Goal: Transaction & Acquisition: Obtain resource

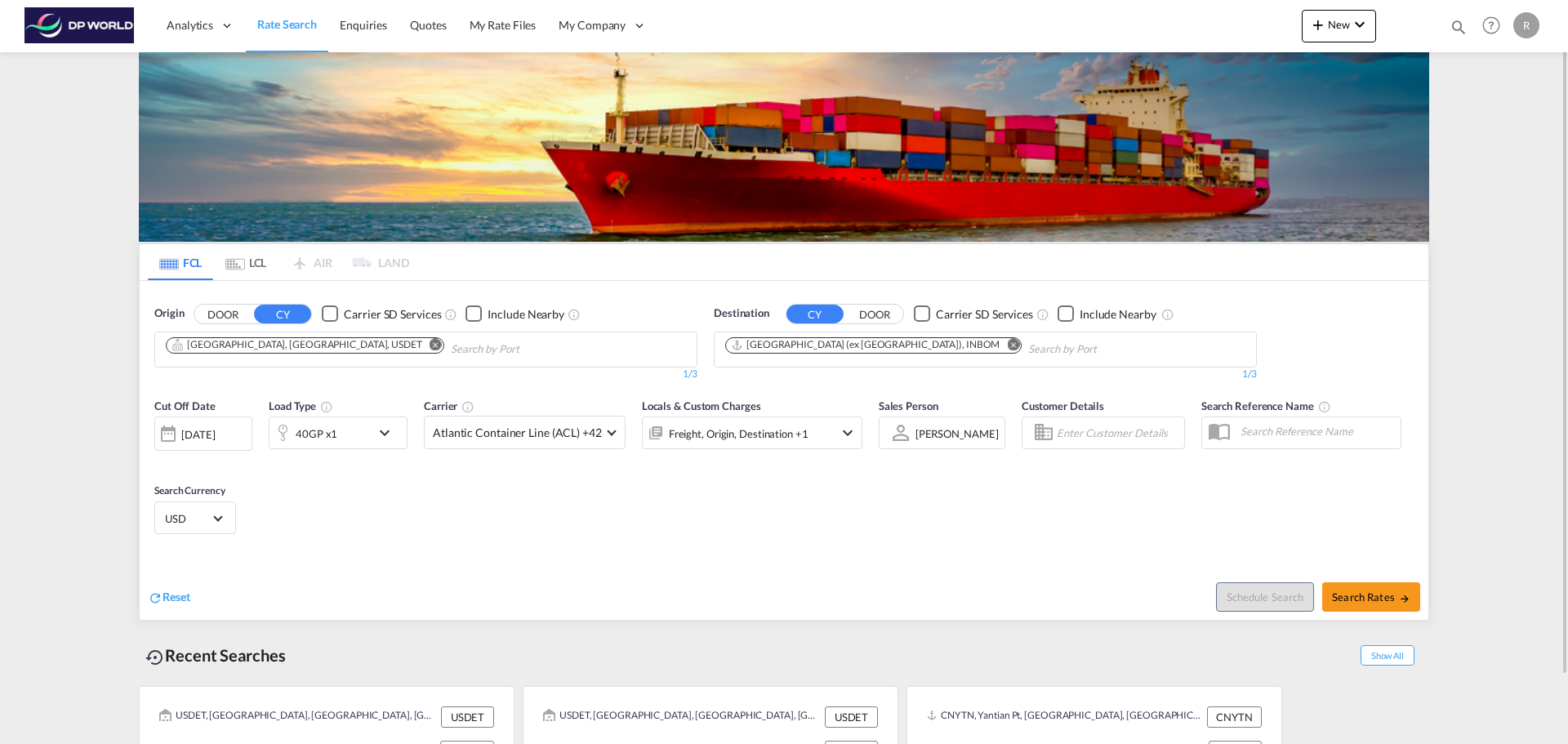
click at [451, 351] on input "Chips input." at bounding box center [528, 349] width 155 height 26
click at [429, 345] on md-icon "Remove" at bounding box center [435, 344] width 12 height 12
paste input "NHAVA SHEVA"
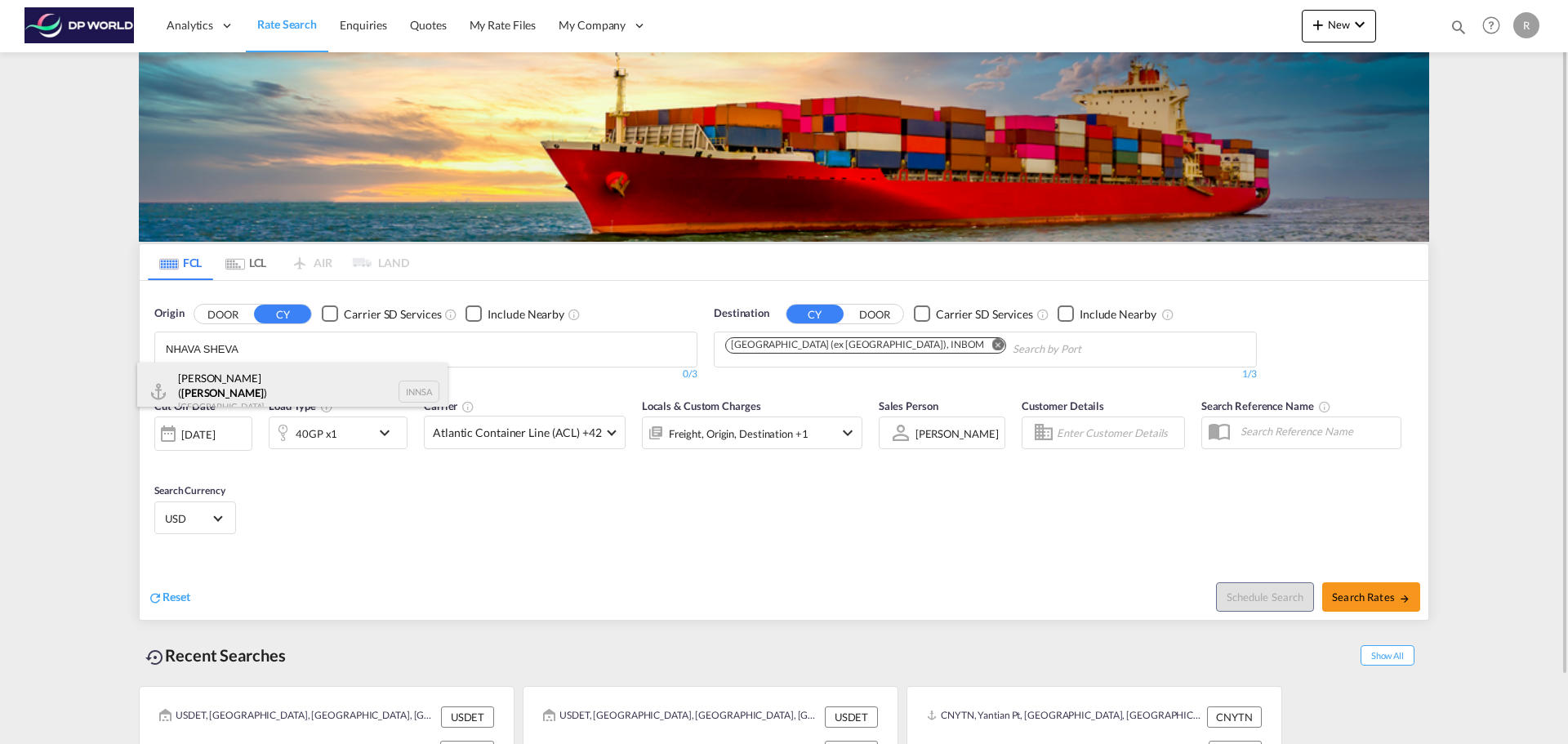
type input "NHAVA SHEVA"
click at [280, 387] on div "[PERSON_NAME] ( [PERSON_NAME] ) [GEOGRAPHIC_DATA] INNSA" at bounding box center [292, 392] width 310 height 59
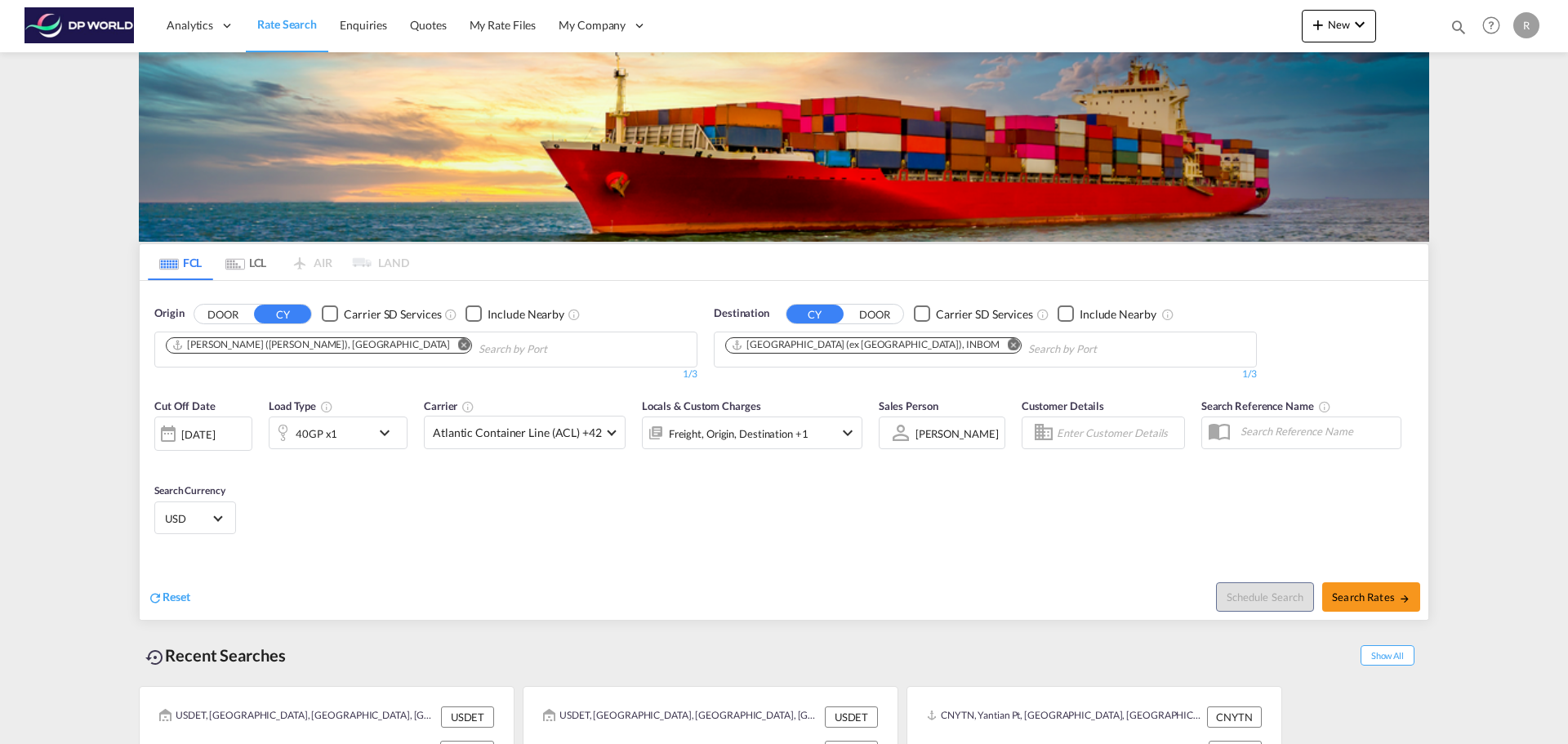
click at [1007, 342] on md-icon "Remove" at bounding box center [1013, 344] width 12 height 12
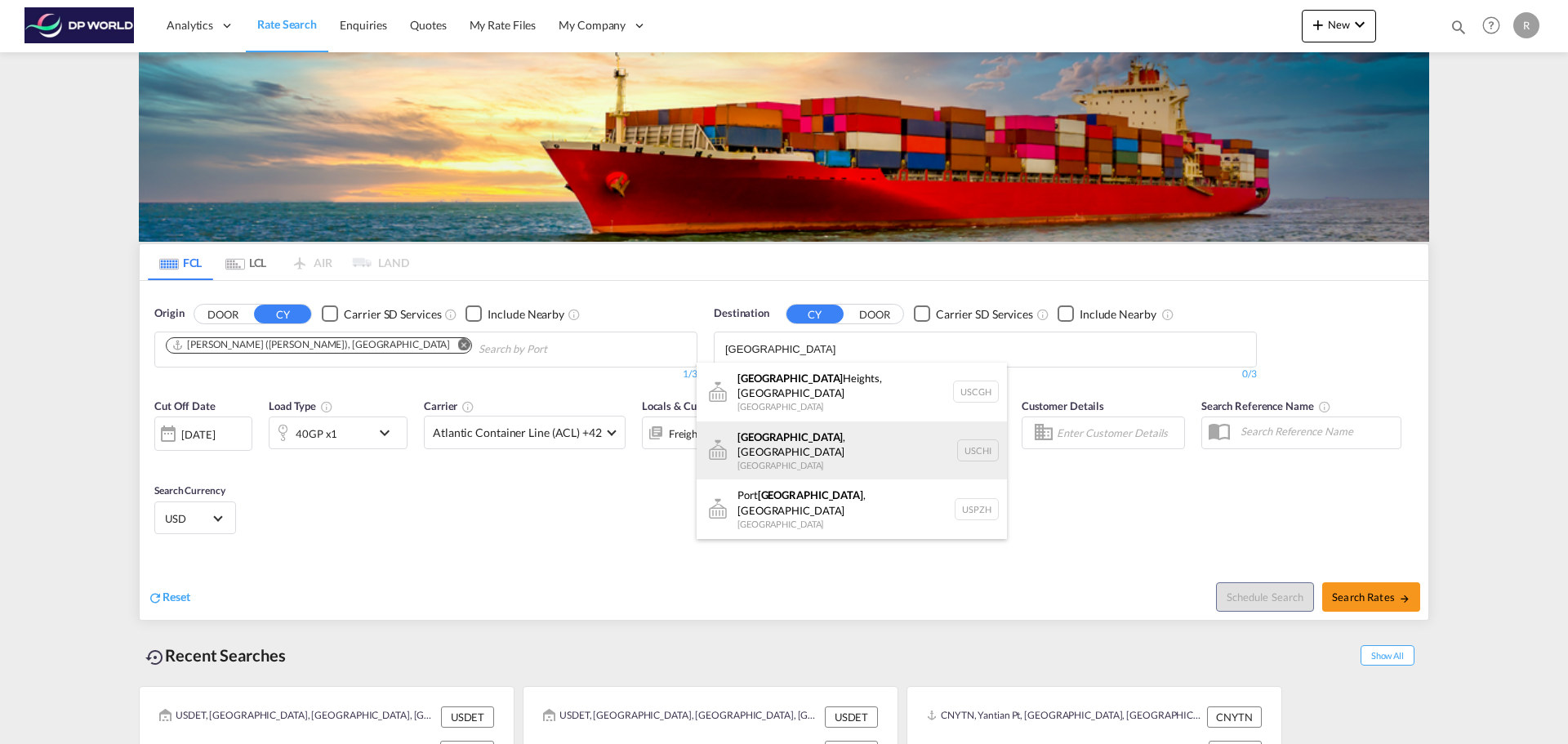
type input "[GEOGRAPHIC_DATA]"
click at [869, 439] on div "[GEOGRAPHIC_DATA] , [GEOGRAPHIC_DATA] [GEOGRAPHIC_DATA] [GEOGRAPHIC_DATA]" at bounding box center [851, 451] width 310 height 59
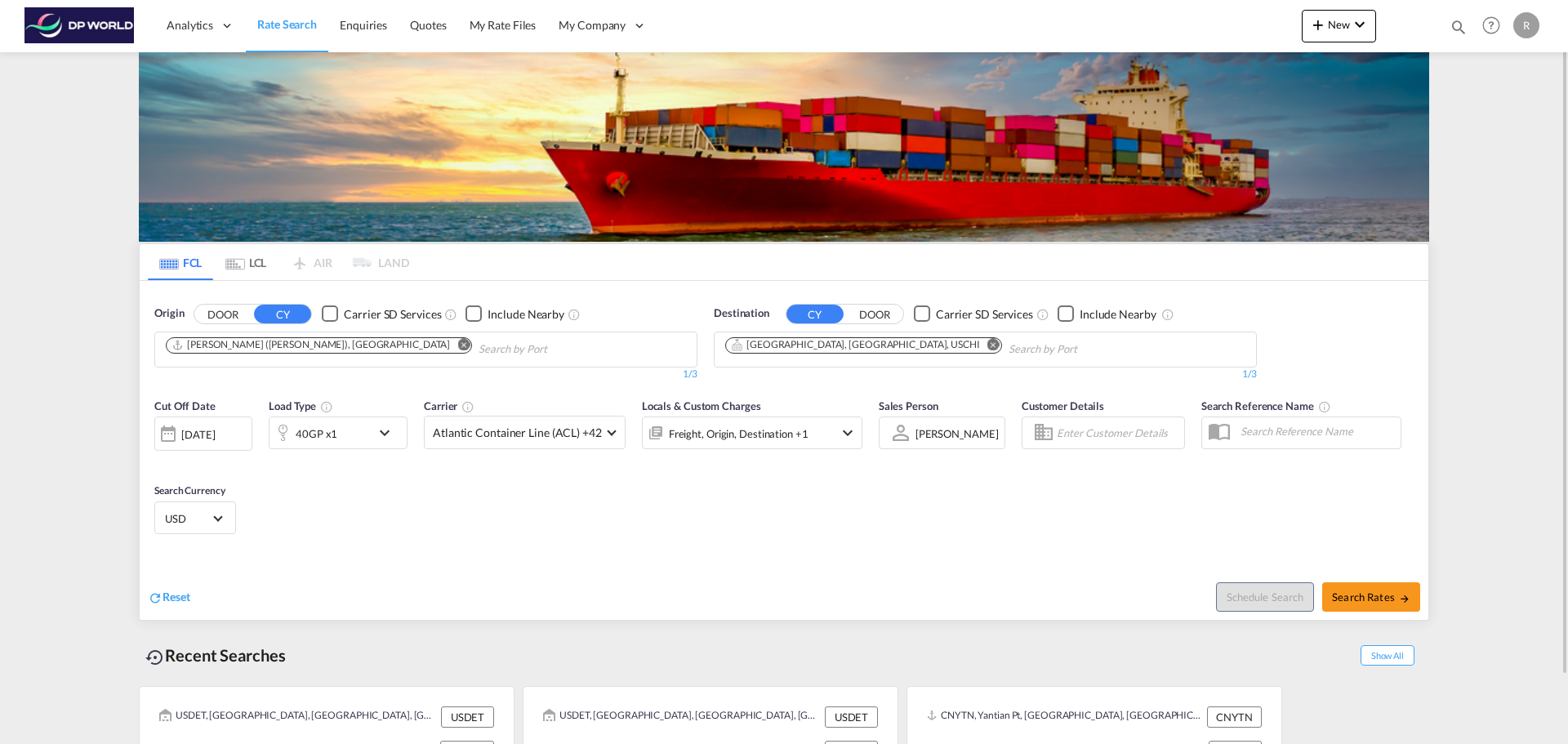
click at [245, 429] on div "[DATE]" at bounding box center [204, 434] width 98 height 34
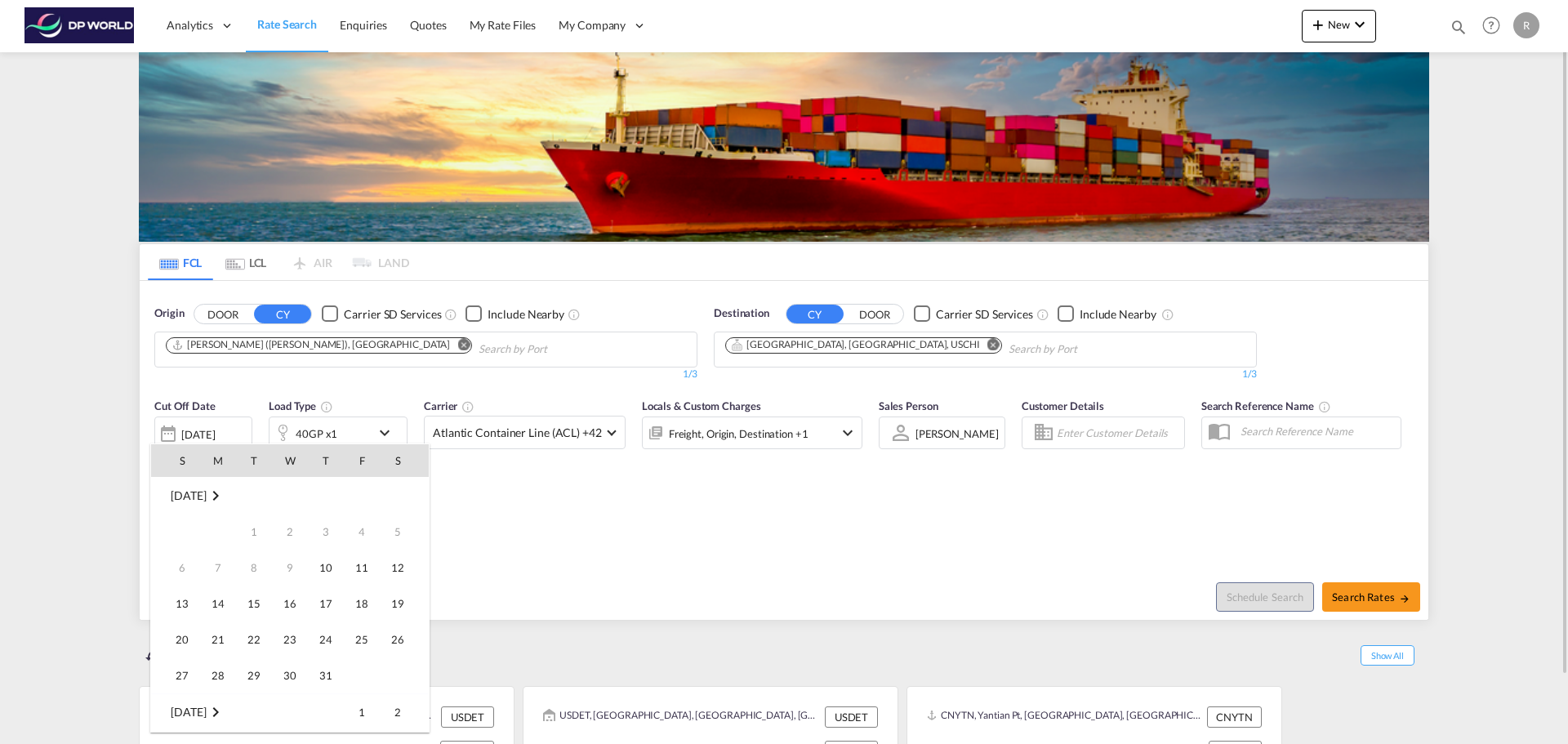
scroll to position [650, 0]
click at [289, 565] on span "15" at bounding box center [290, 568] width 33 height 33
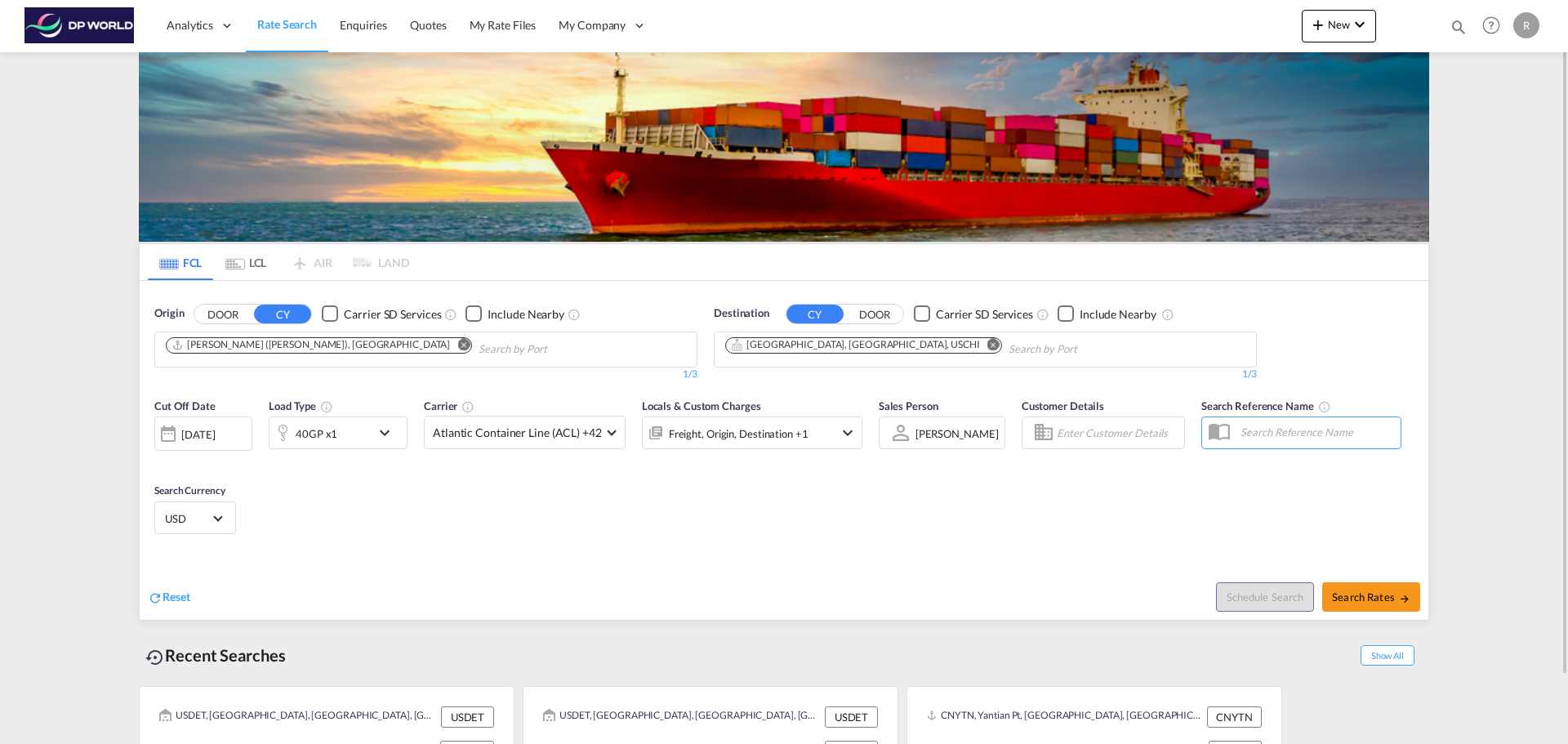
click at [401, 435] on md-icon "icon-chevron-down" at bounding box center [389, 433] width 28 height 20
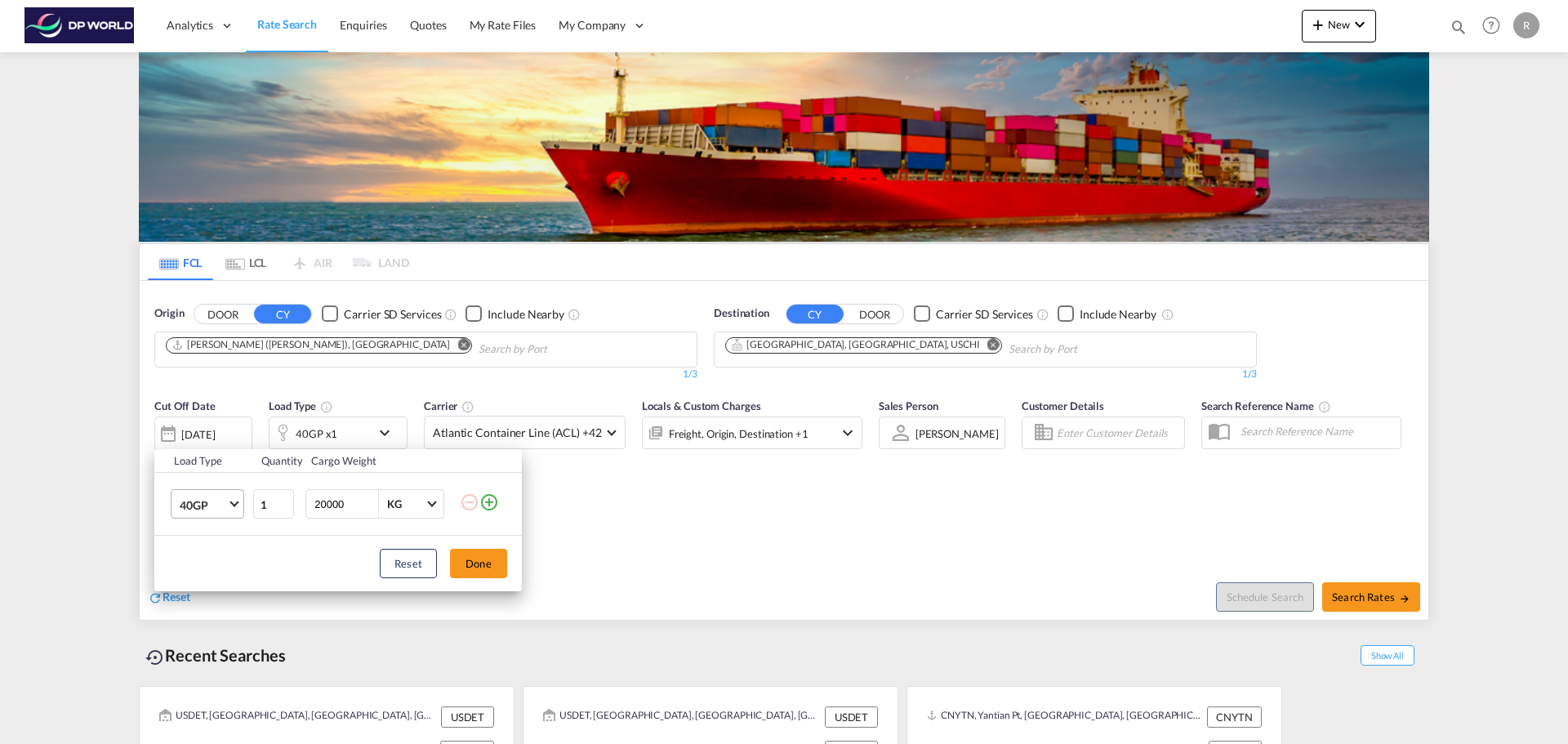
click at [222, 515] on md-select-value "40GP" at bounding box center [211, 504] width 65 height 28
click at [208, 457] on md-option "20GP" at bounding box center [222, 466] width 111 height 39
click at [487, 560] on button "Done" at bounding box center [478, 564] width 57 height 29
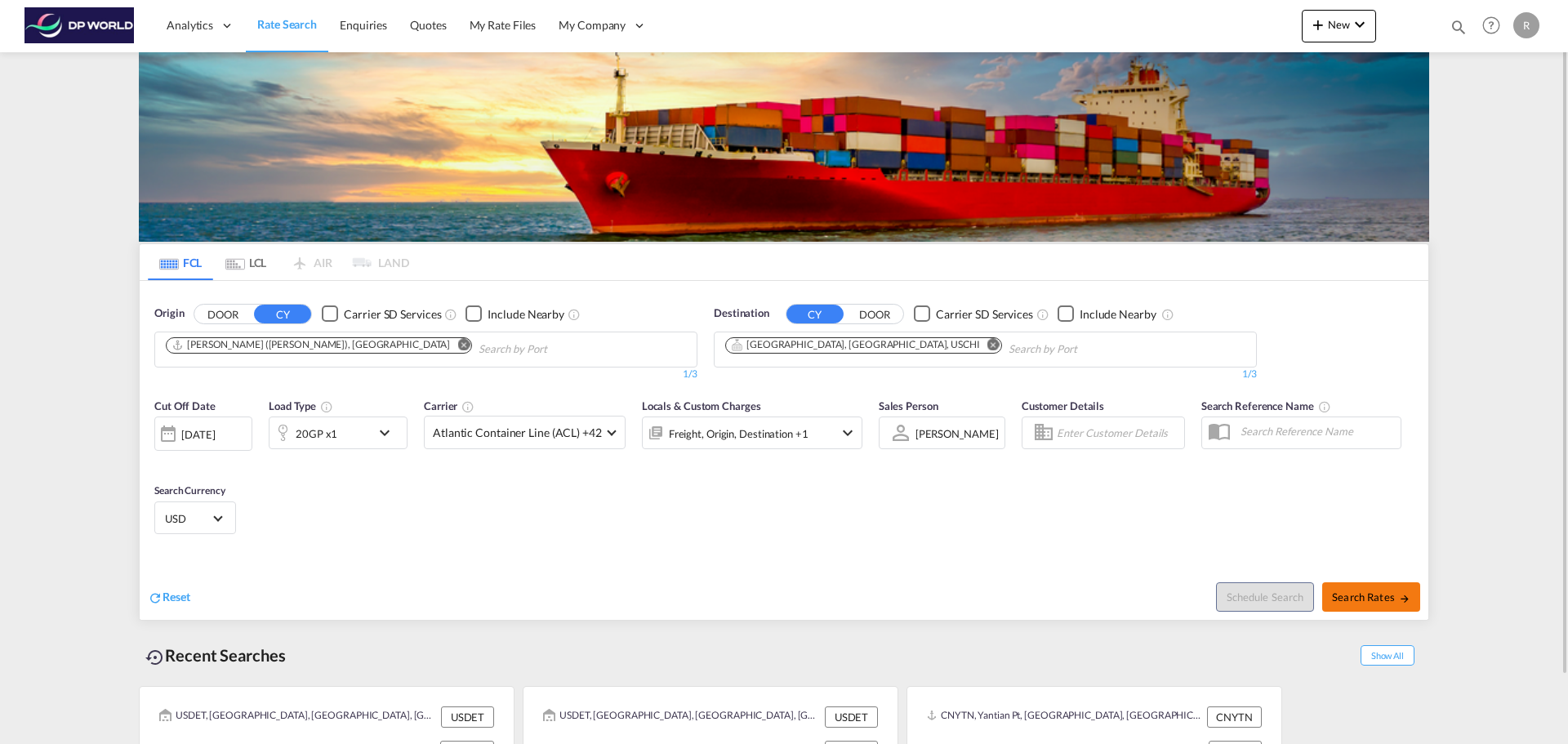
click at [1373, 591] on span "Search Rates" at bounding box center [1371, 597] width 79 height 13
type input "INNSA to USCHI / [DATE]"
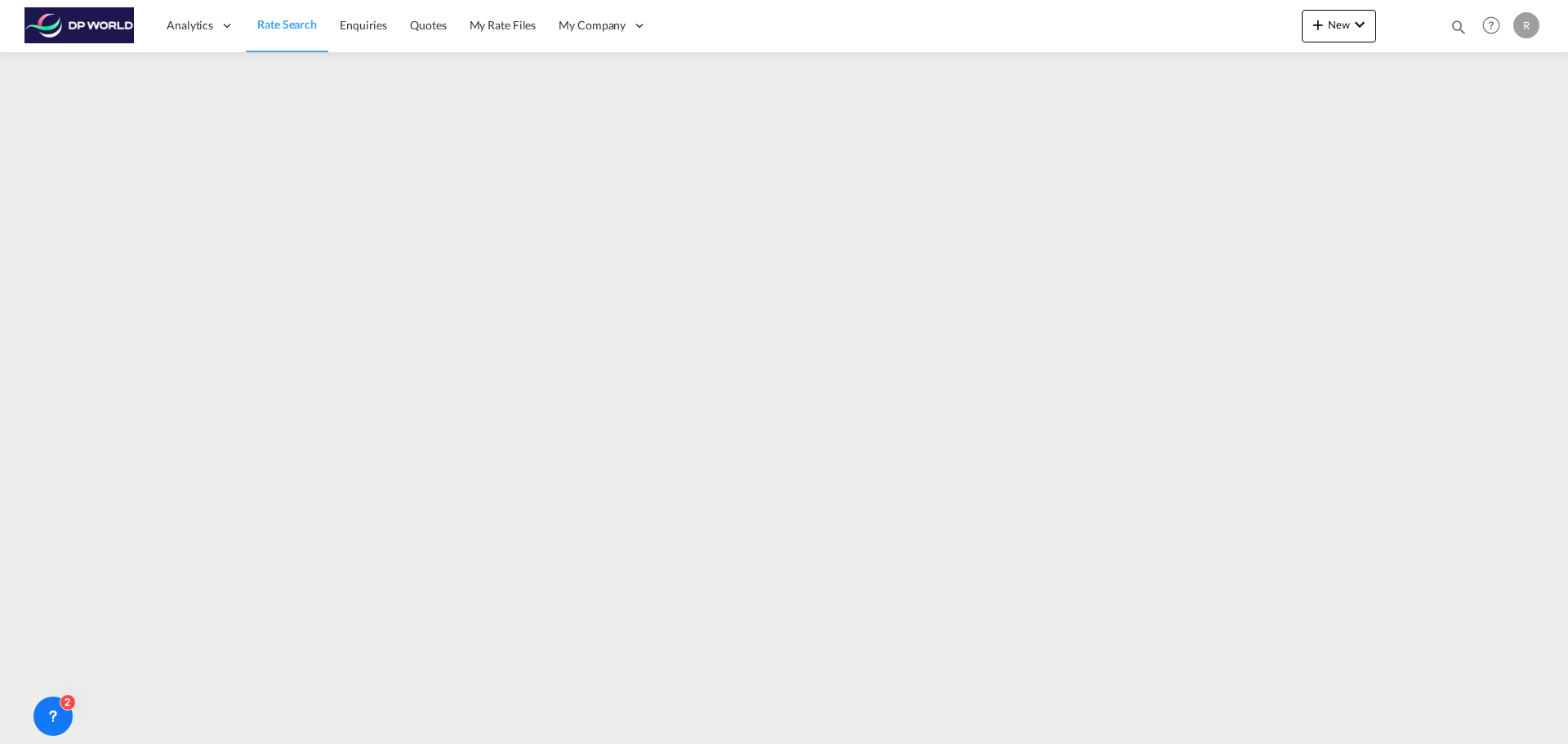
click at [276, 25] on span "Rate Search" at bounding box center [286, 24] width 60 height 14
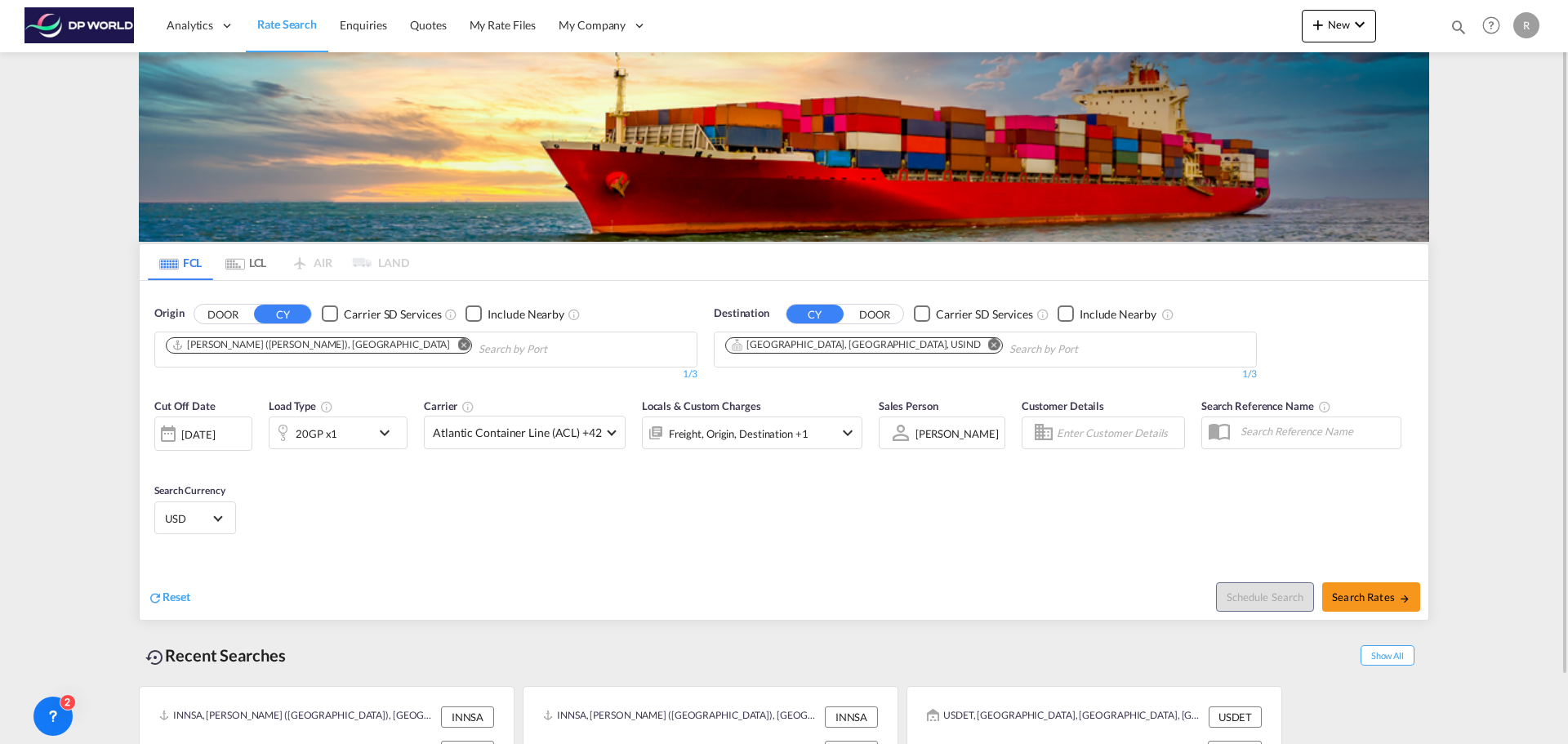
click at [204, 425] on div "[DATE]" at bounding box center [204, 434] width 98 height 34
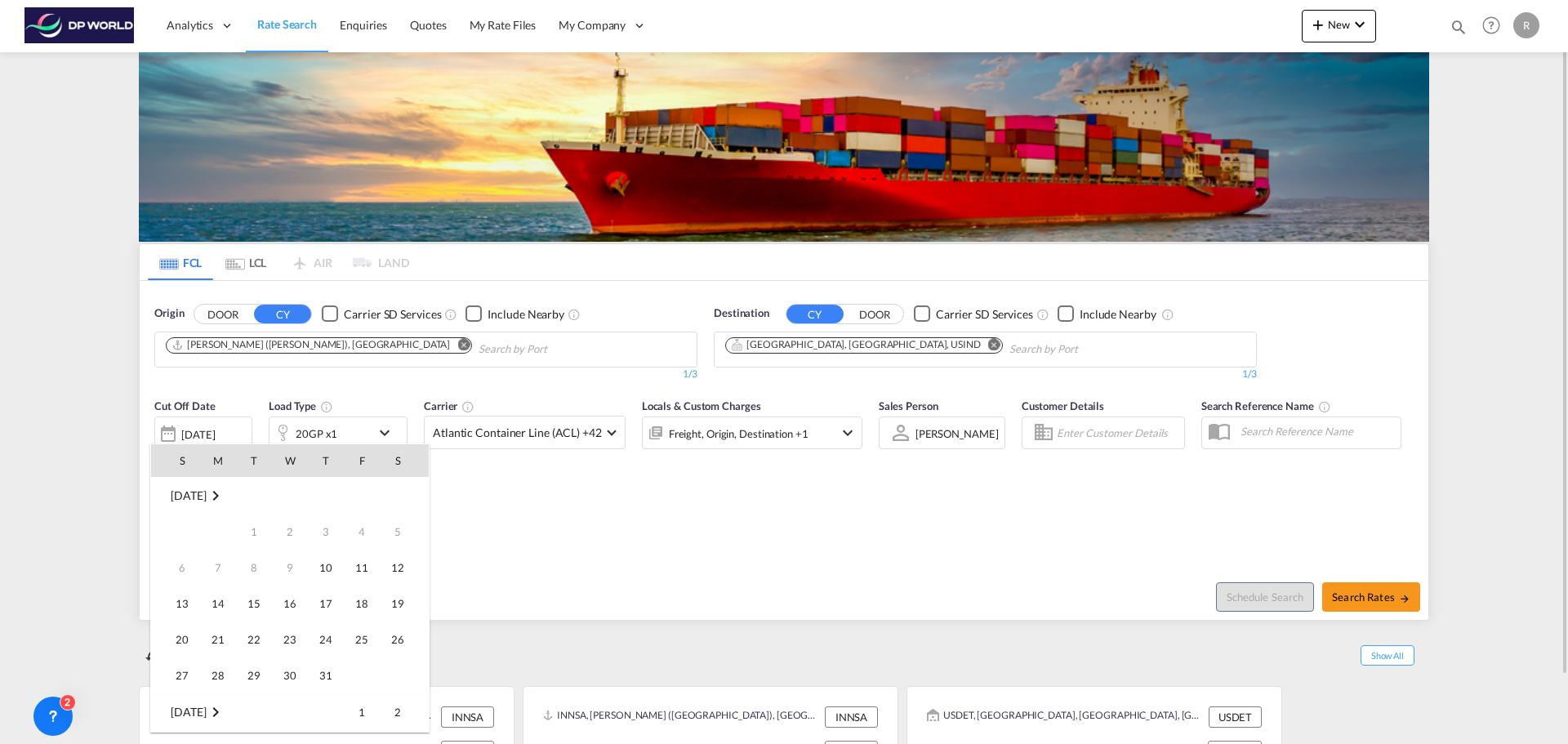
scroll to position [650, 0]
click at [299, 570] on span "15" at bounding box center [290, 568] width 33 height 33
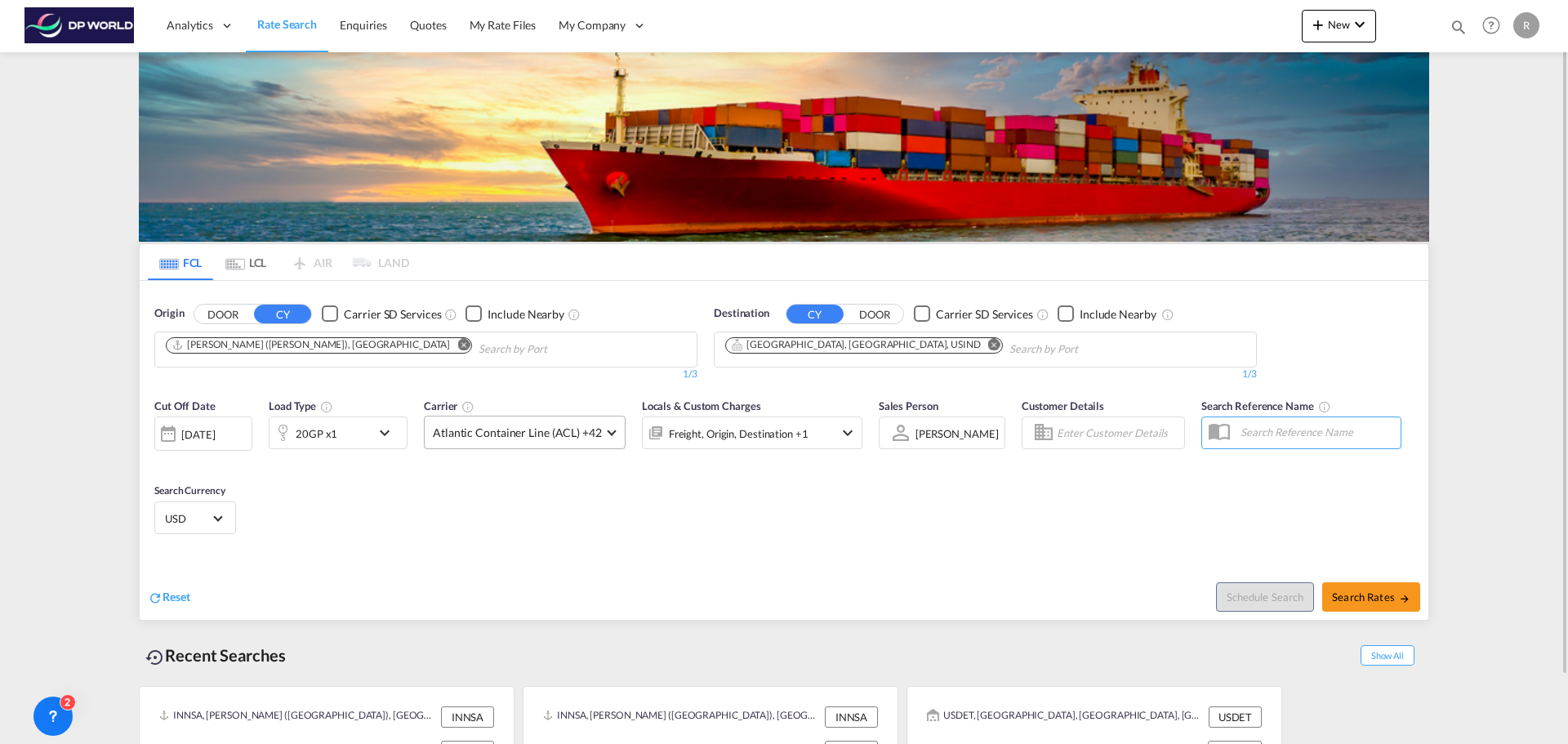
click at [604, 437] on md-select-value "Atlantic Container Line (ACL) +42" at bounding box center [524, 432] width 200 height 32
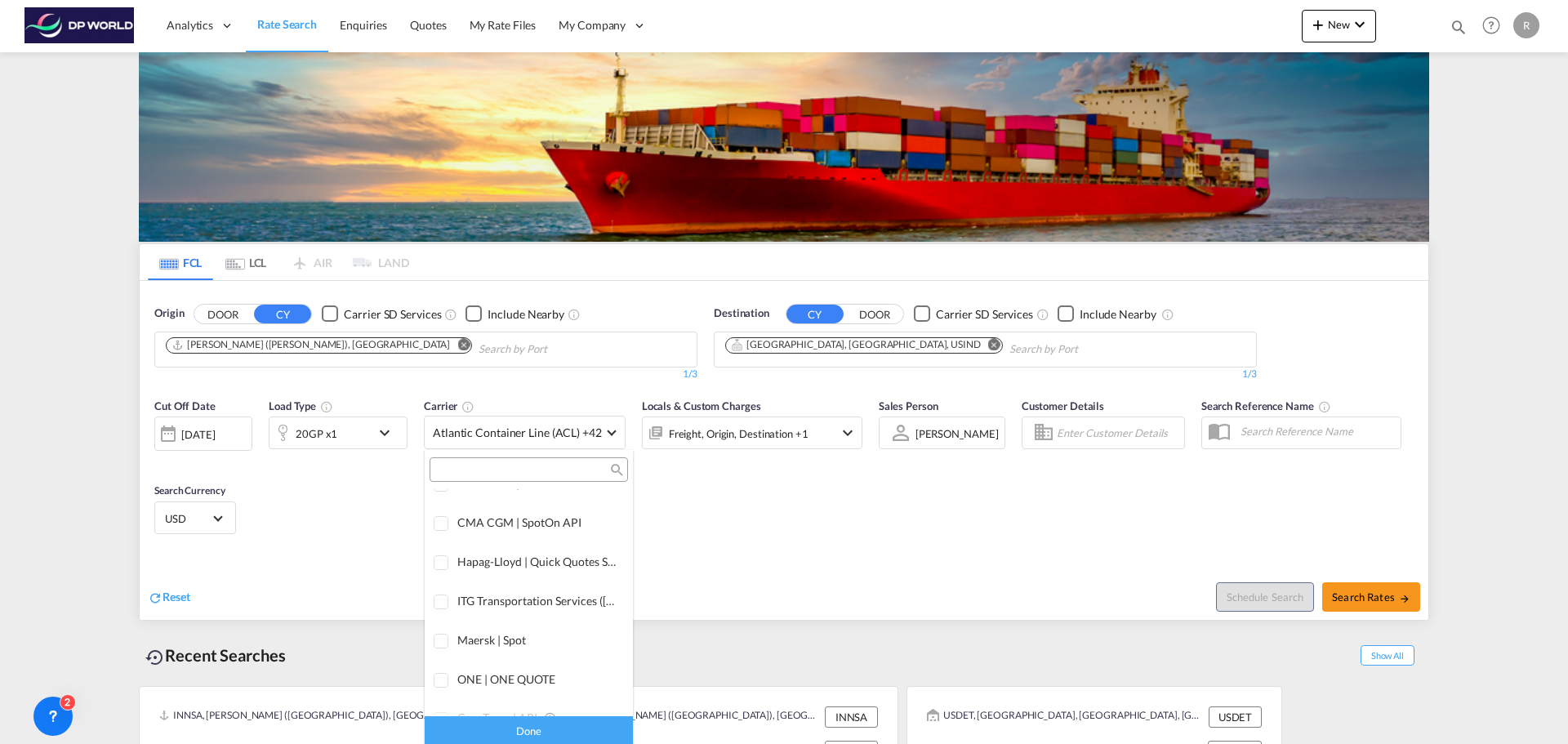
scroll to position [0, 0]
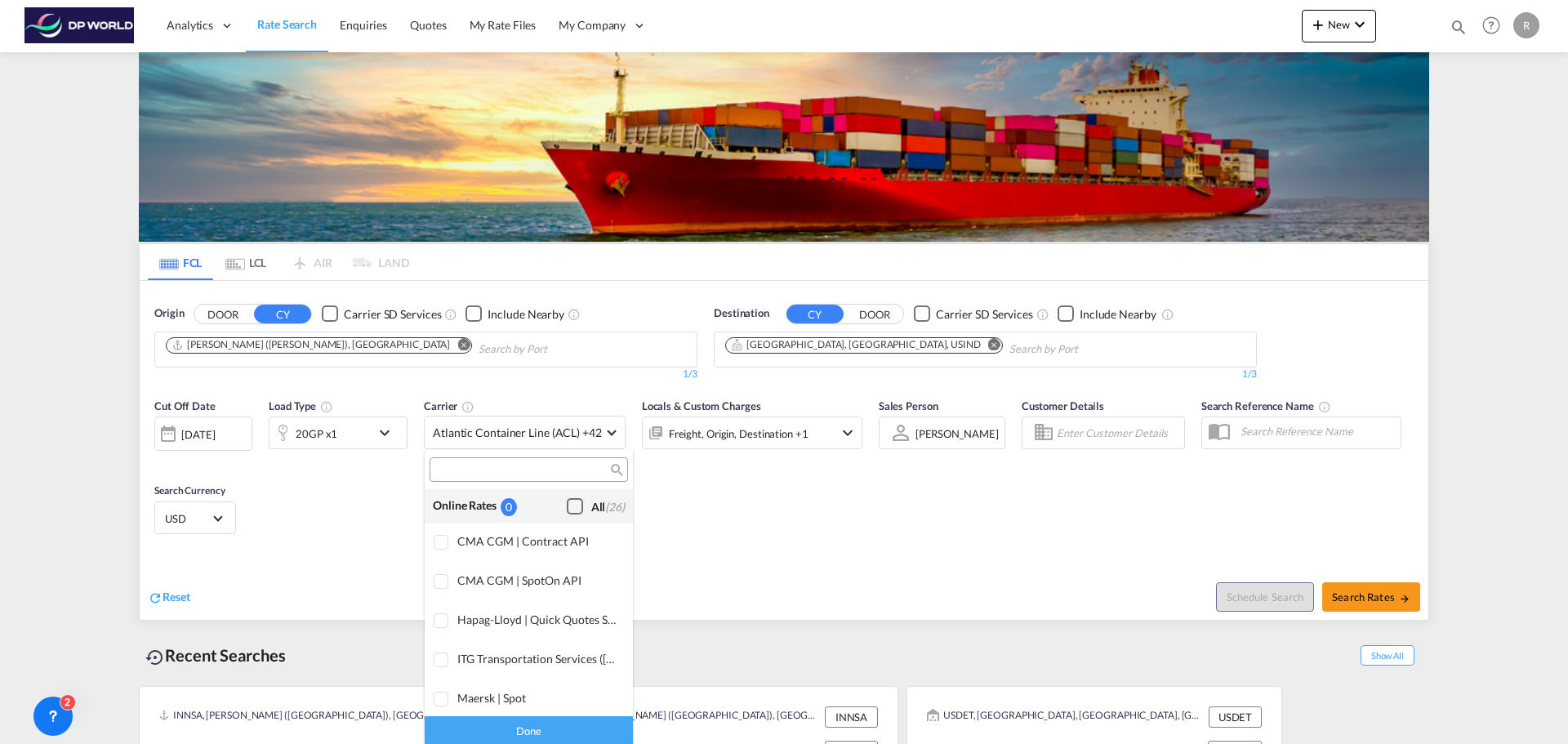
click at [591, 506] on div "All (26)" at bounding box center [608, 507] width 34 height 16
click at [1381, 598] on md-backdrop at bounding box center [784, 372] width 1568 height 744
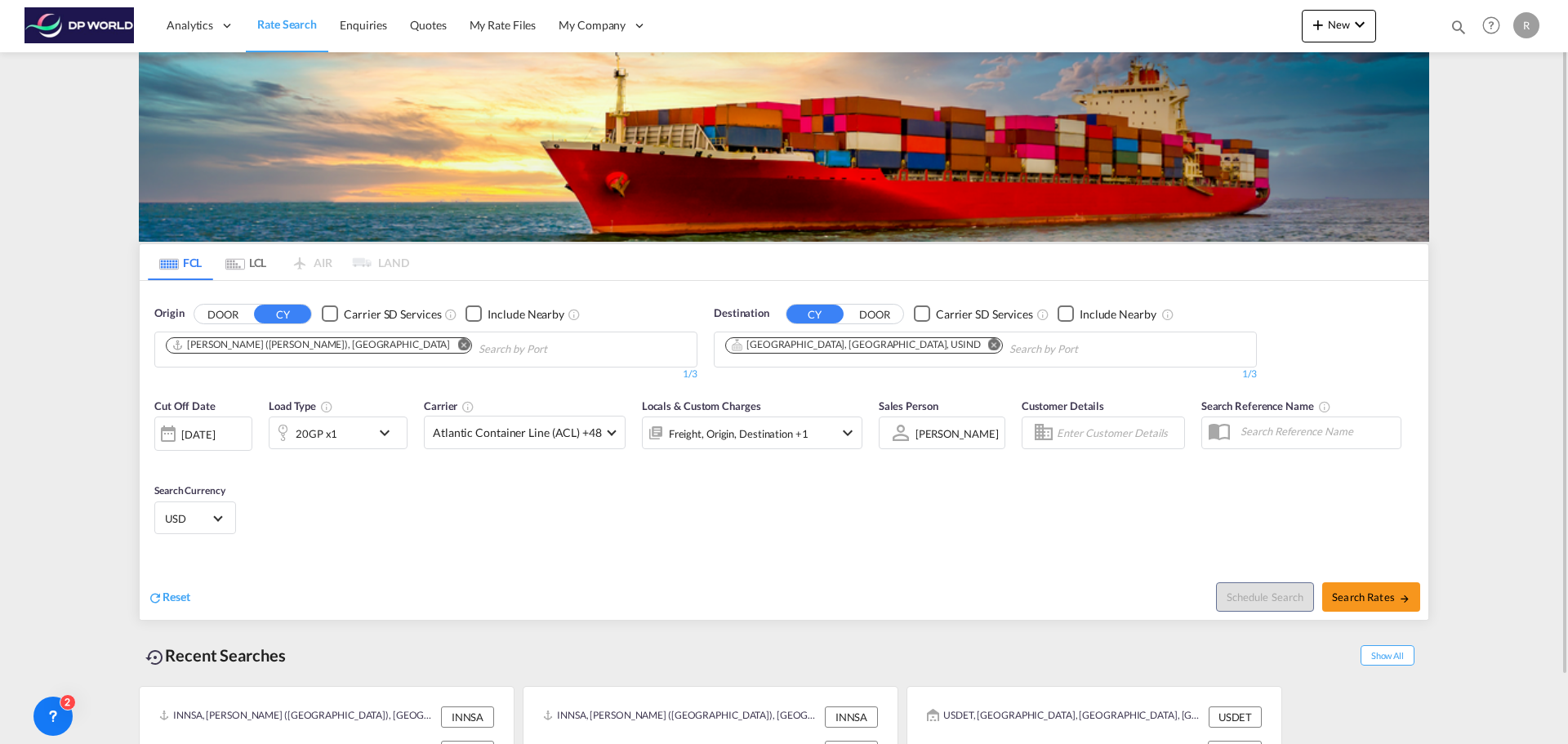
click at [205, 431] on div "[DATE]" at bounding box center [198, 435] width 34 height 15
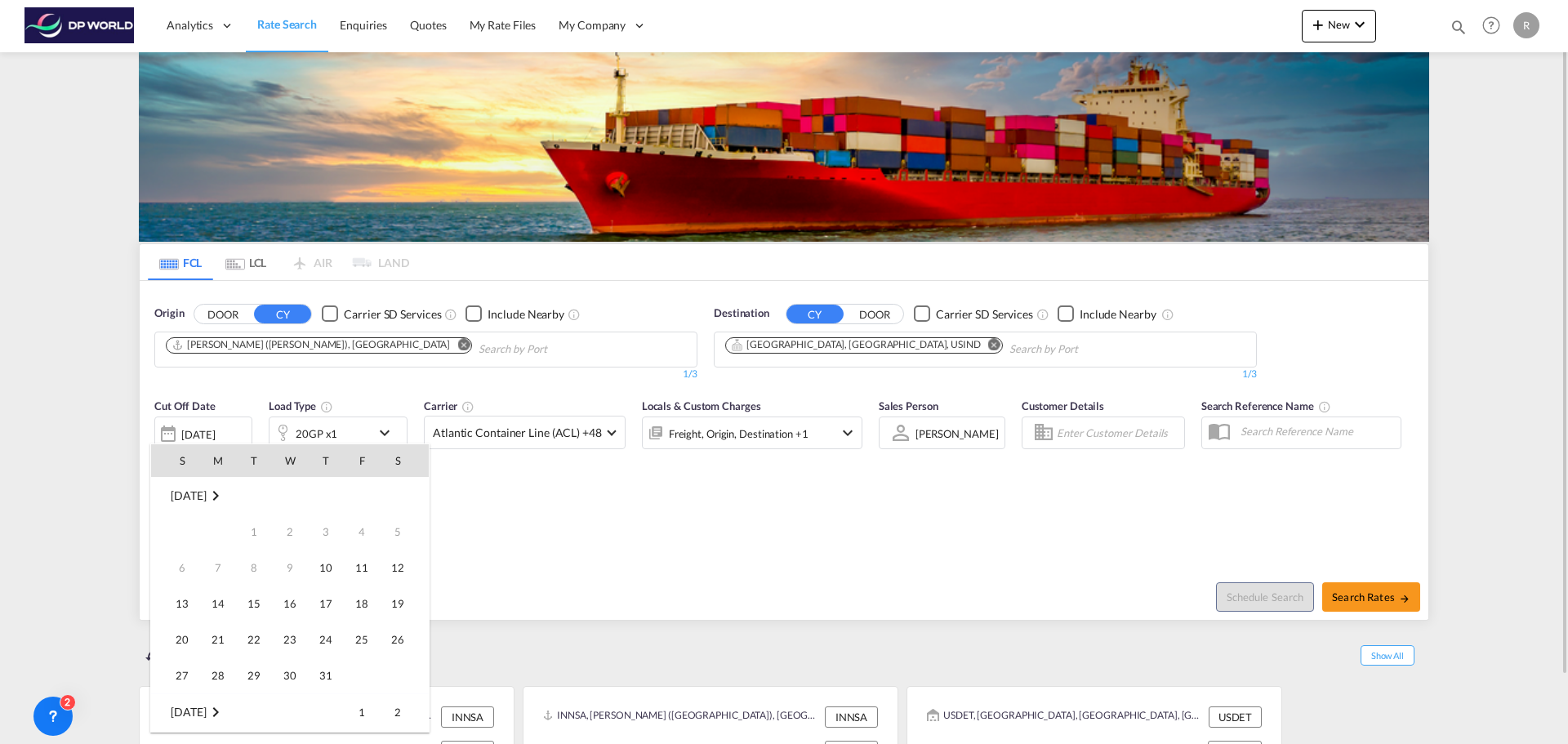
scroll to position [650, 0]
click at [252, 571] on span "14" at bounding box center [254, 568] width 33 height 33
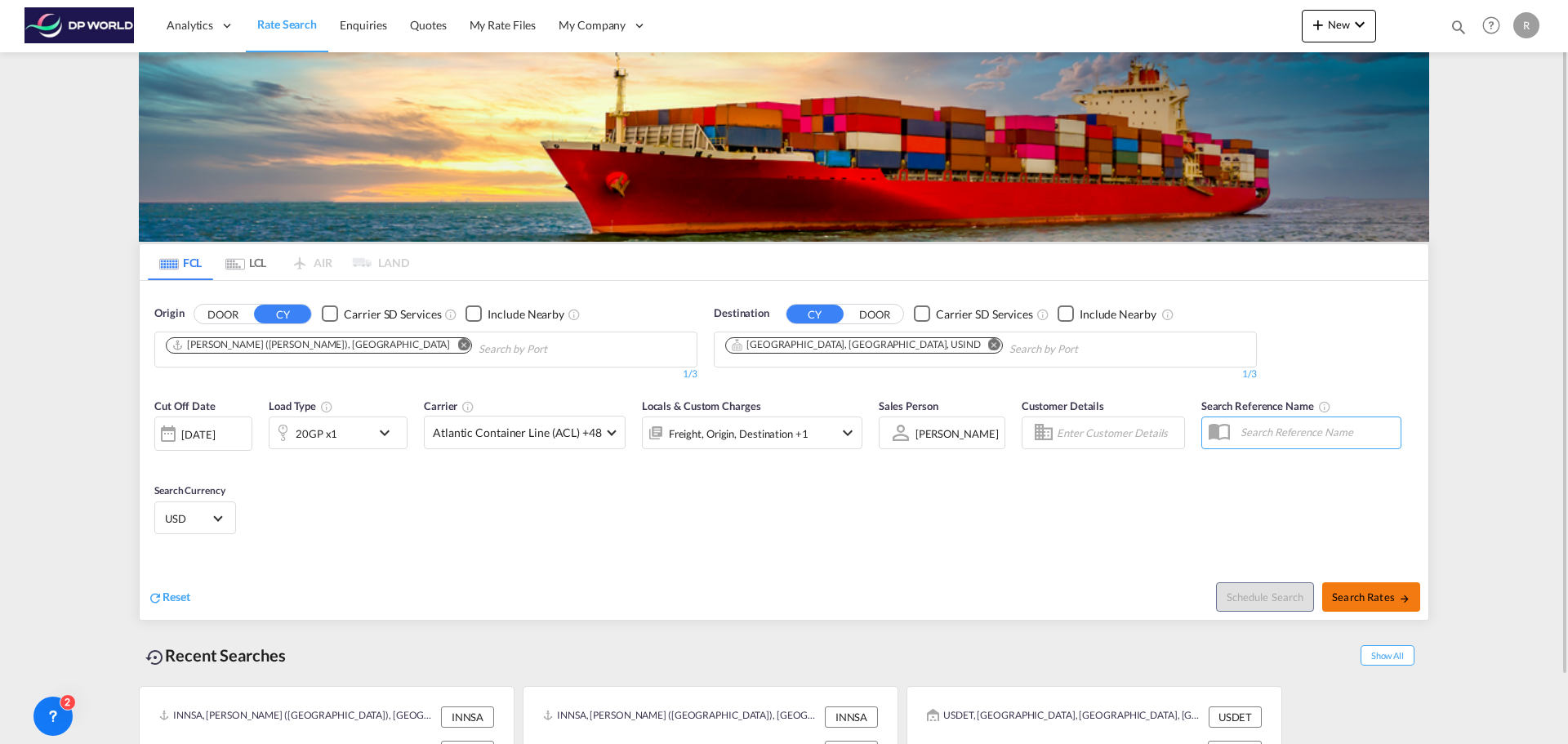
click at [1391, 611] on button "Search Rates" at bounding box center [1371, 597] width 98 height 29
type input "INNSA to USIND / [DATE]"
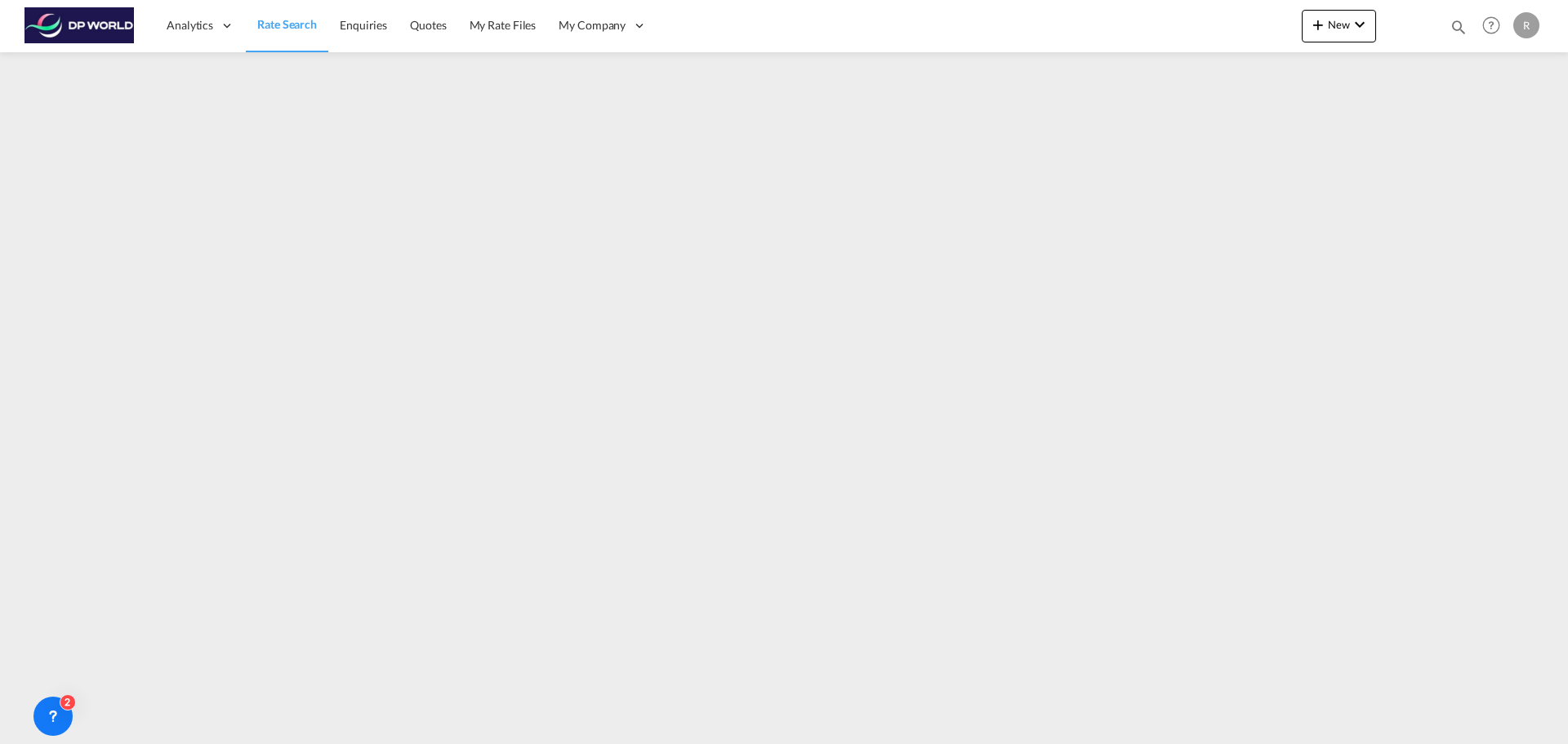
click at [272, 28] on span "Rate Search" at bounding box center [286, 24] width 60 height 14
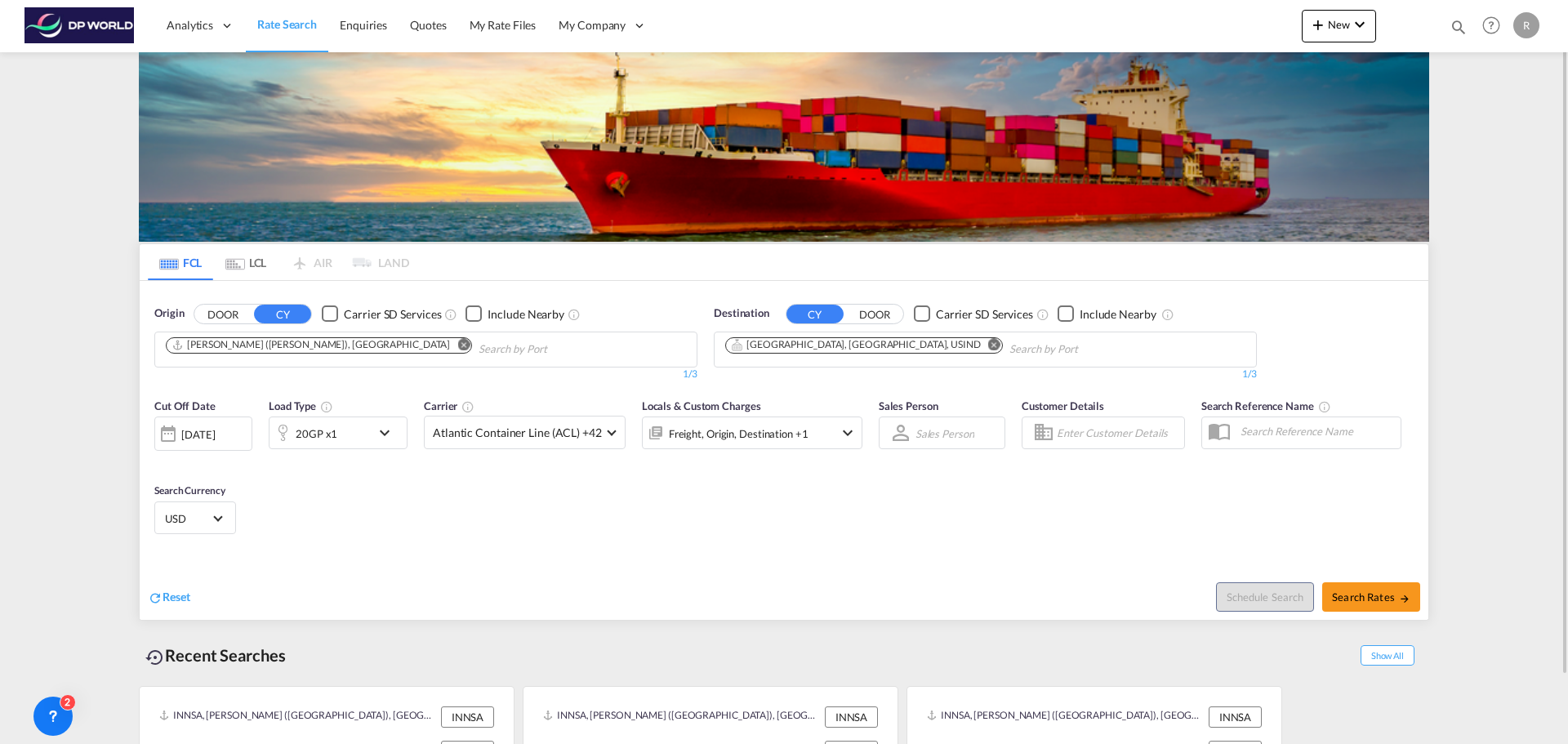
click at [988, 349] on md-icon "Remove" at bounding box center [994, 344] width 12 height 12
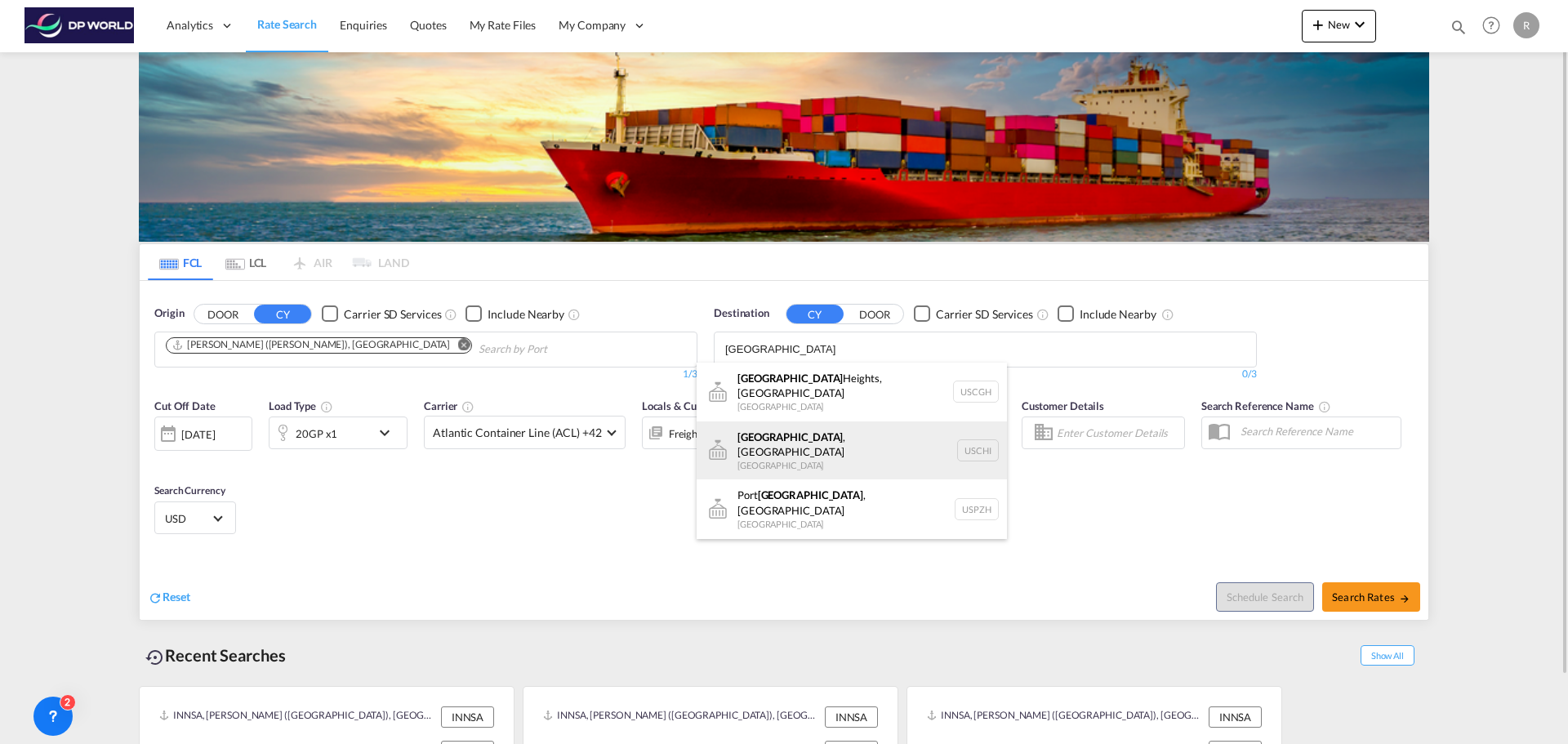
type input "[GEOGRAPHIC_DATA]"
click at [824, 440] on div "[GEOGRAPHIC_DATA] , [GEOGRAPHIC_DATA] [GEOGRAPHIC_DATA] [GEOGRAPHIC_DATA]" at bounding box center [851, 451] width 310 height 59
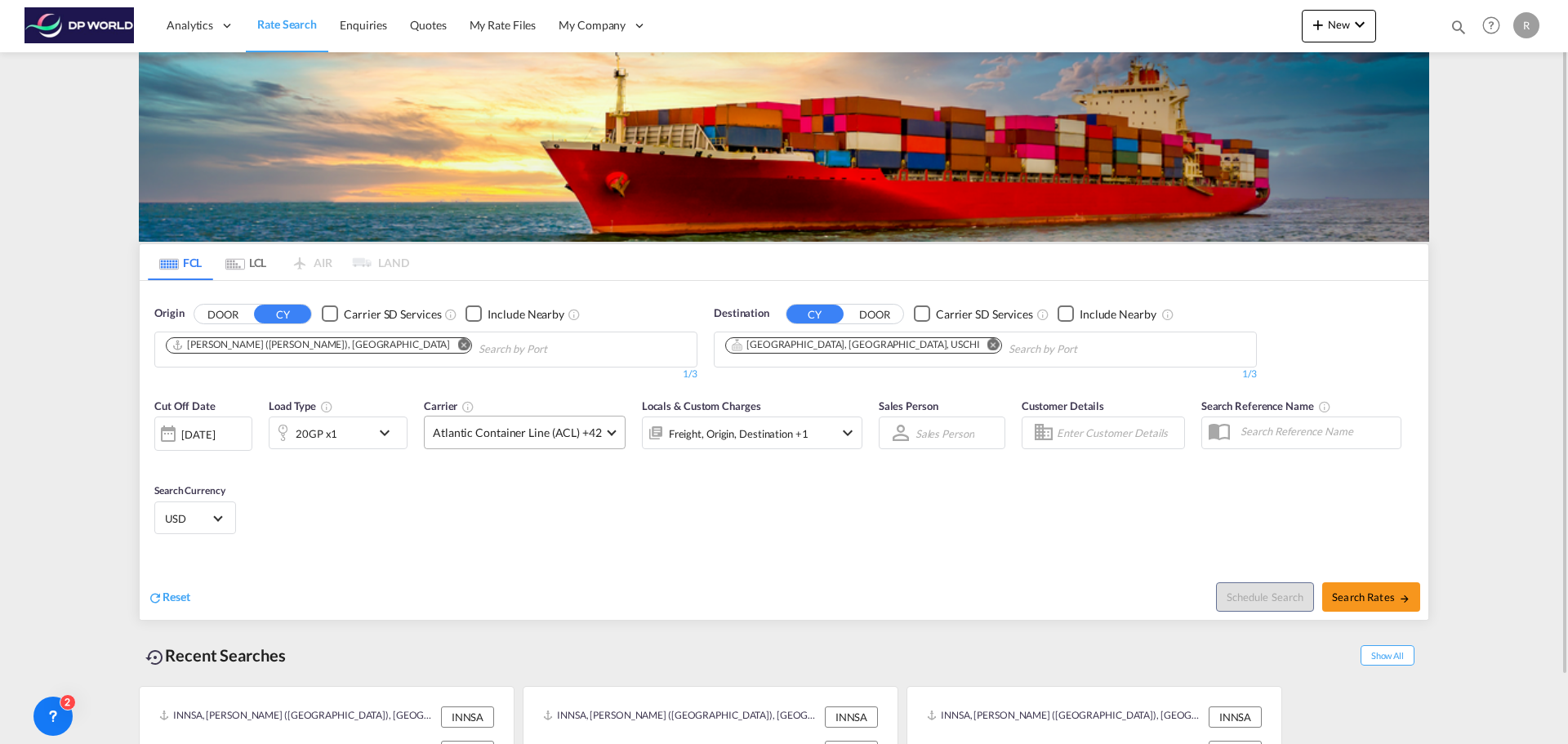
click at [585, 430] on span "Atlantic Container Line (ACL) +42" at bounding box center [517, 433] width 169 height 16
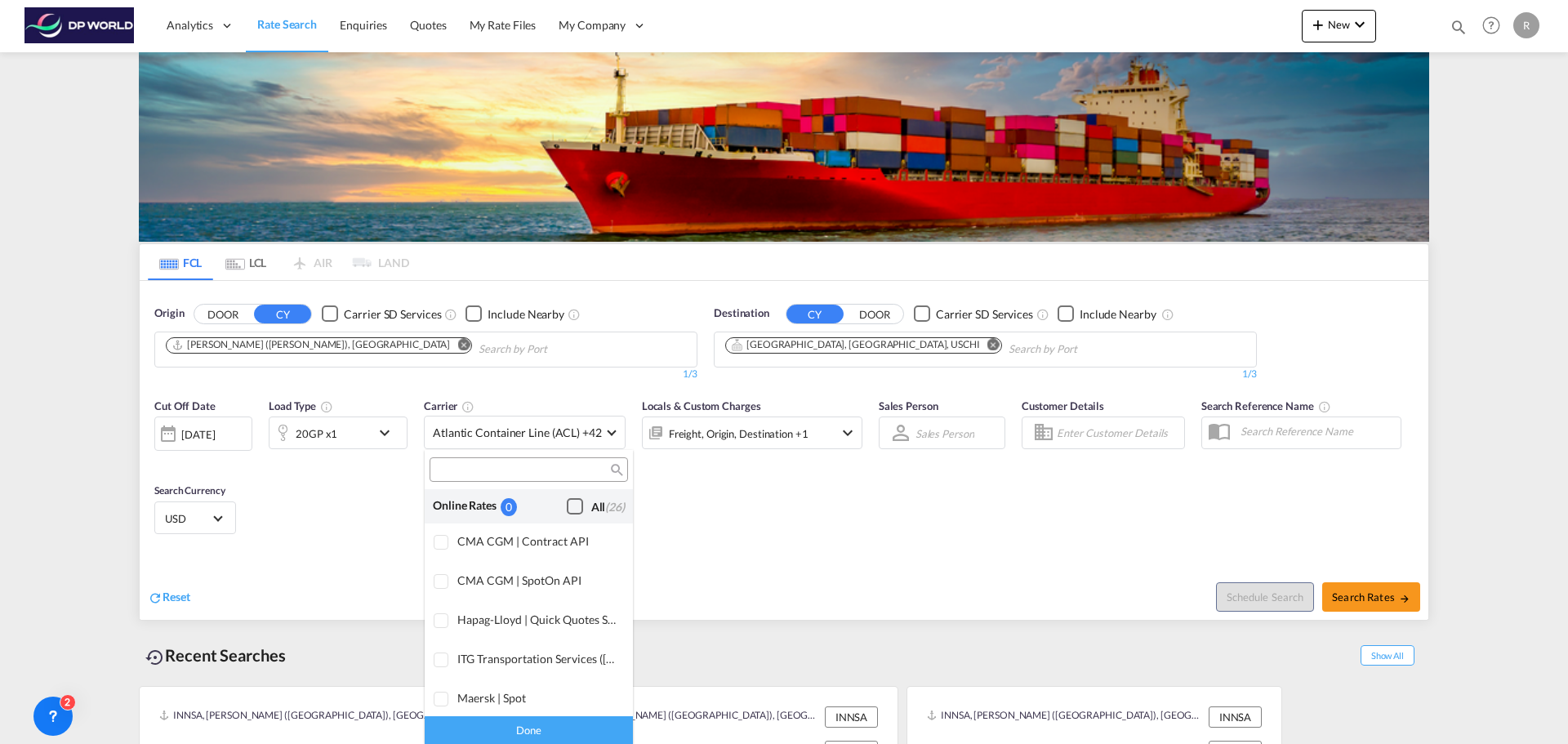
click at [568, 513] on div "Checkbox No Ink" at bounding box center [575, 507] width 16 height 16
click at [752, 486] on md-backdrop at bounding box center [784, 372] width 1568 height 744
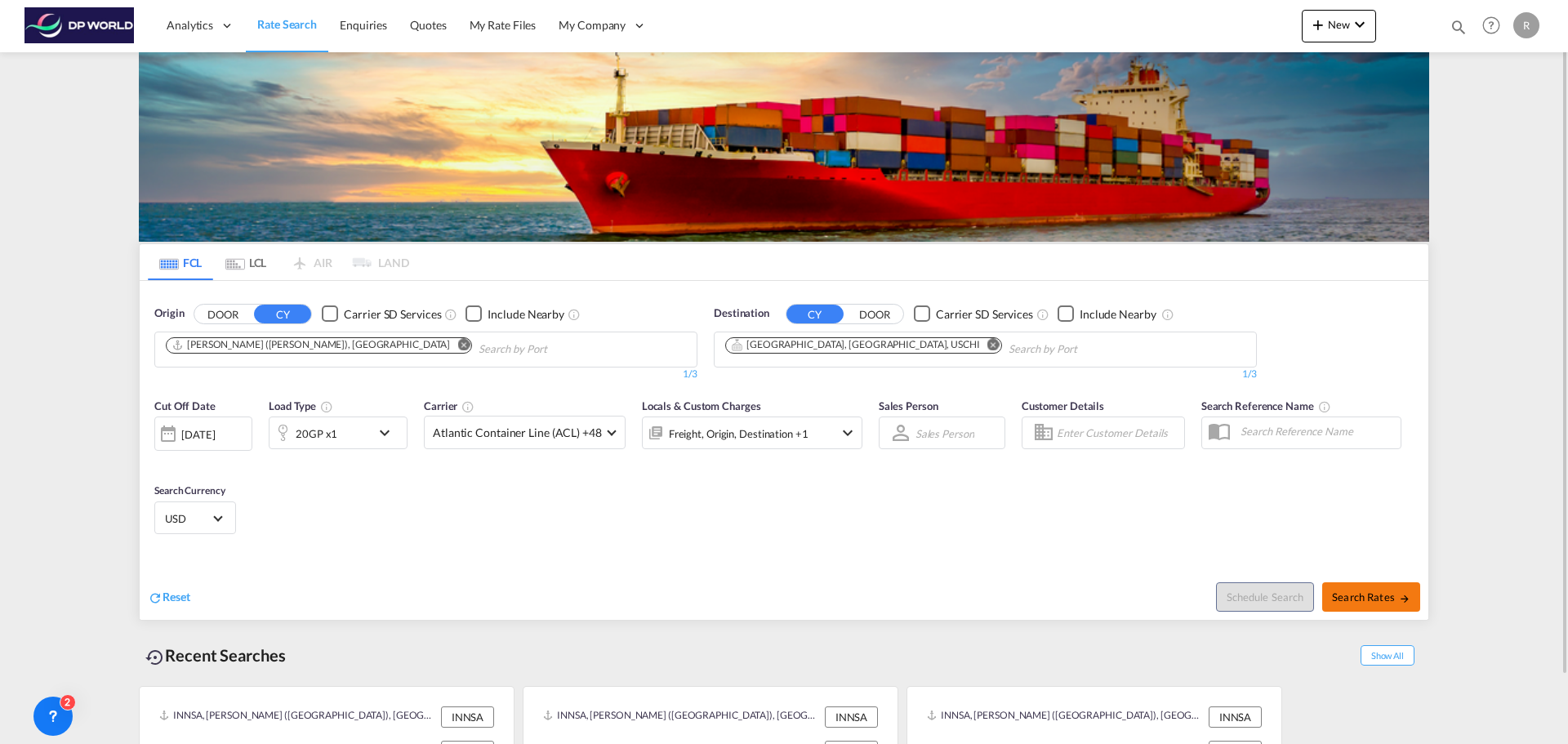
click at [1382, 593] on span "Search Rates" at bounding box center [1371, 597] width 79 height 13
type input "INNSA to USCHI / [DATE]"
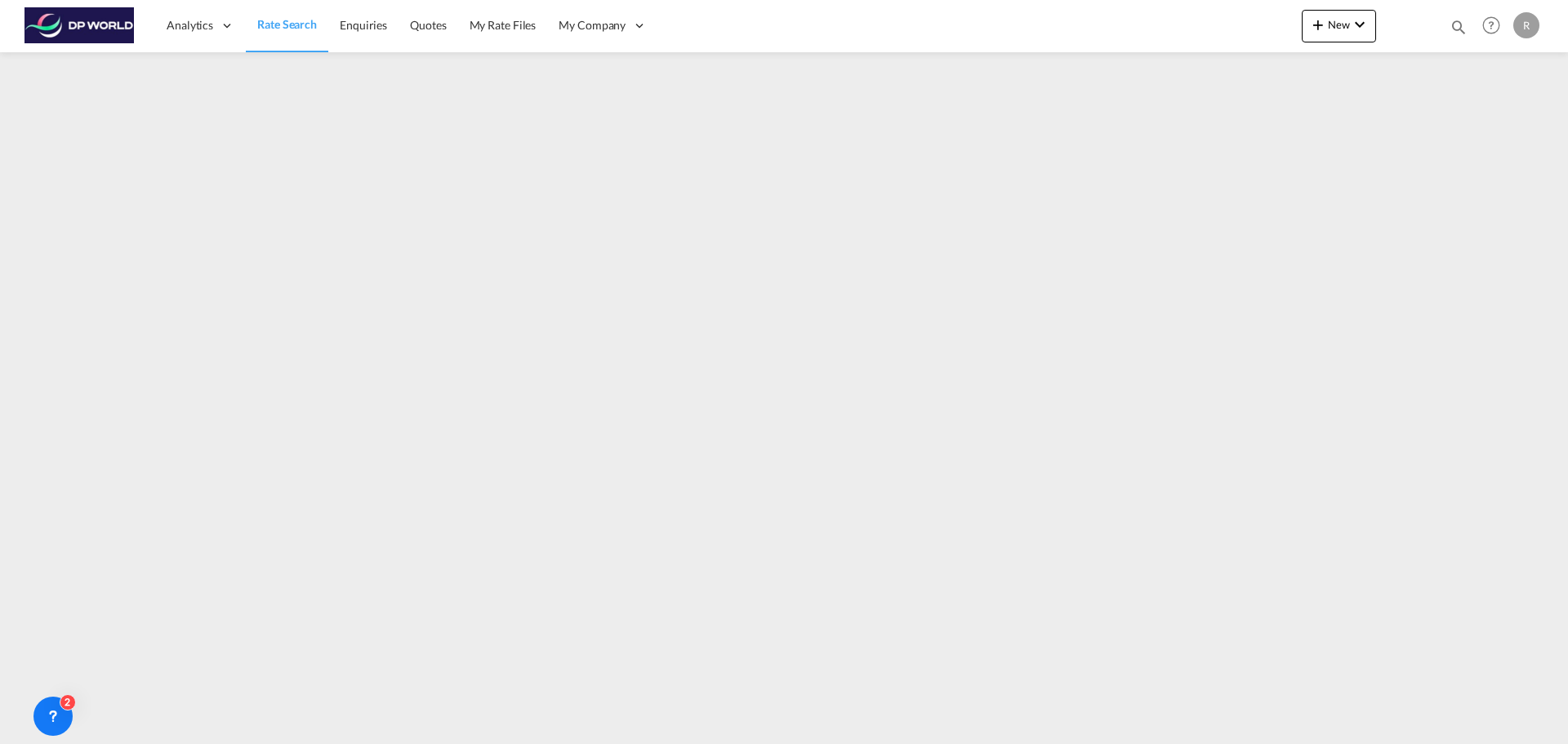
click at [285, 25] on span "Rate Search" at bounding box center [286, 24] width 60 height 14
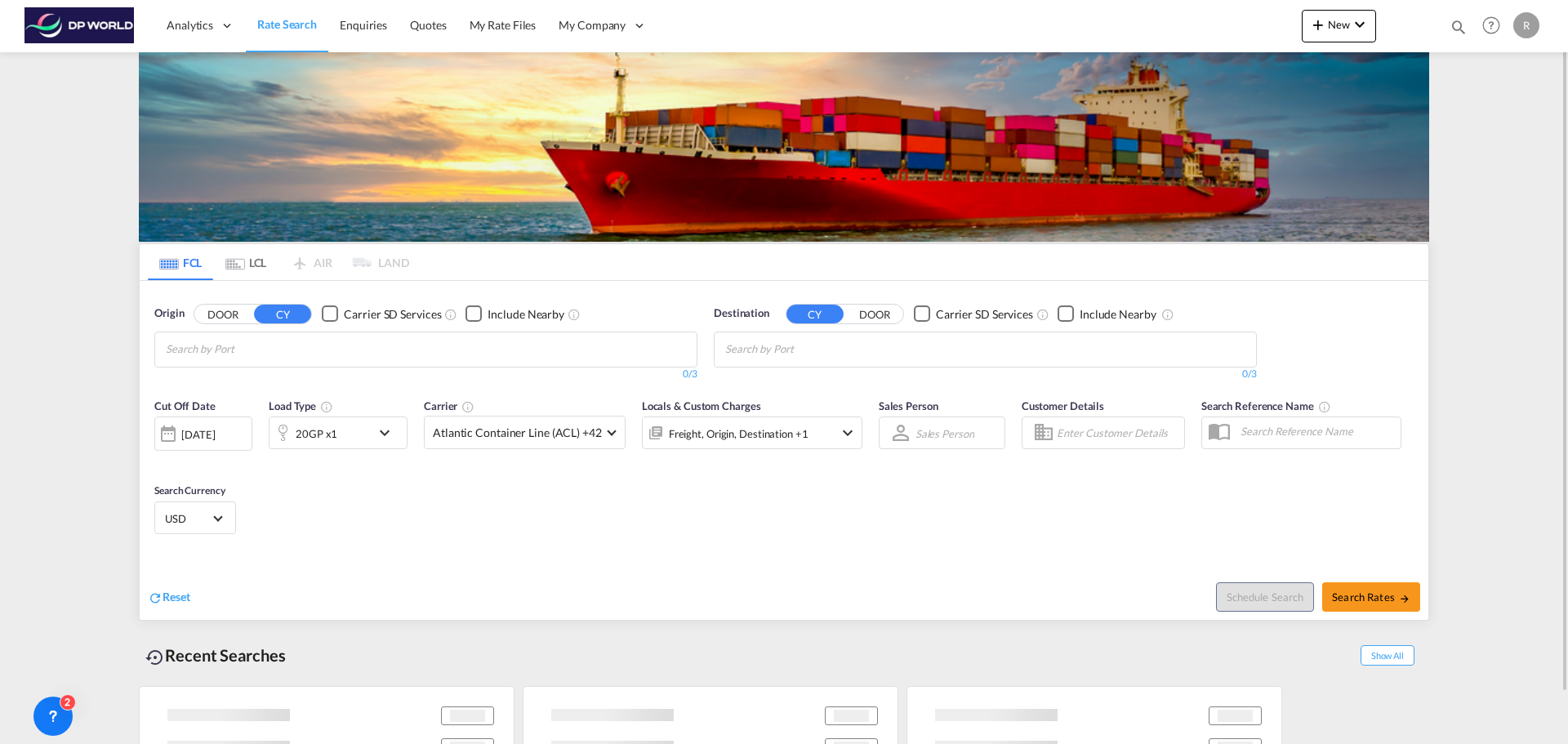
click at [412, 345] on md-chips at bounding box center [426, 349] width 541 height 34
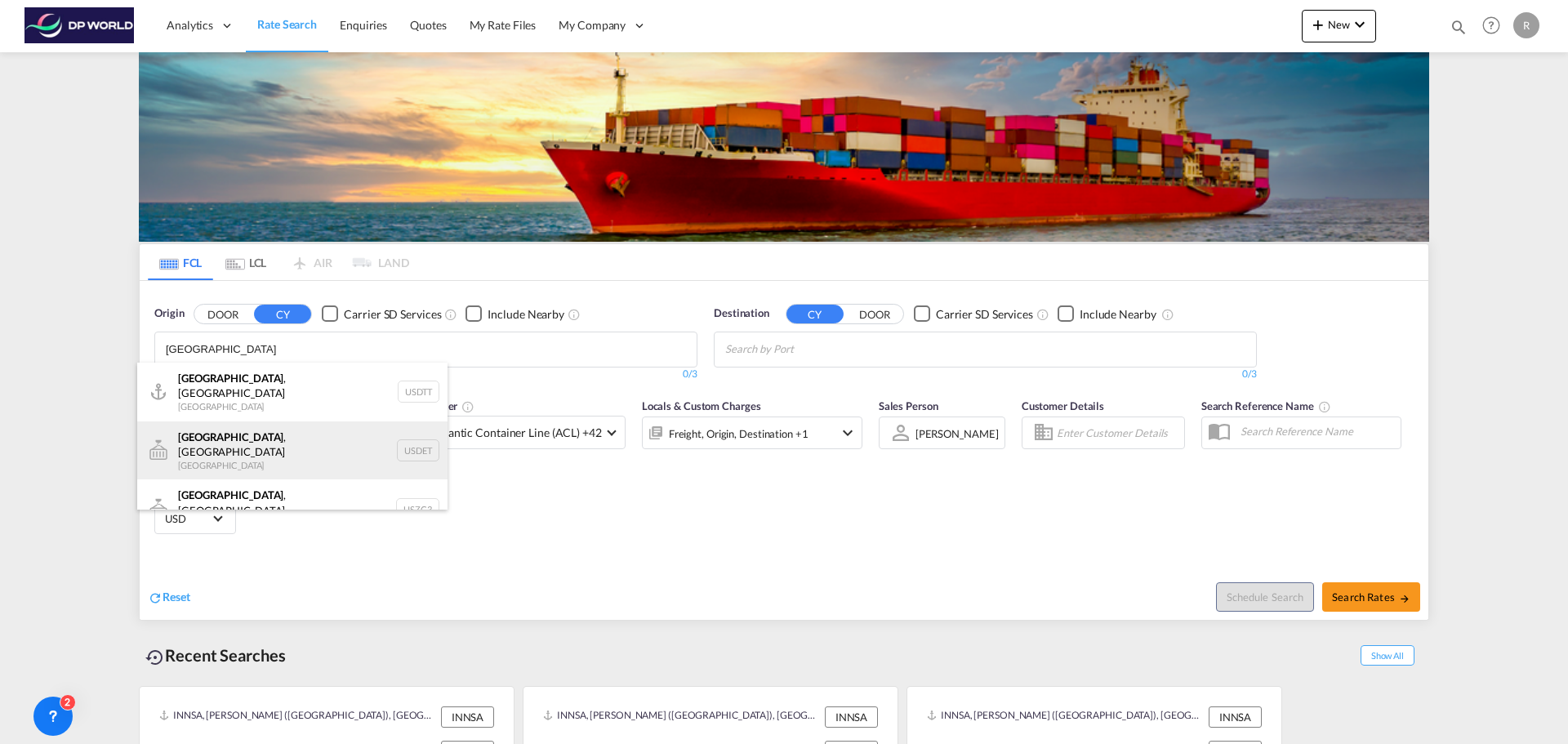
type input "[GEOGRAPHIC_DATA]"
click at [278, 428] on div "[GEOGRAPHIC_DATA] , [GEOGRAPHIC_DATA] [GEOGRAPHIC_DATA] USDET" at bounding box center [292, 451] width 310 height 59
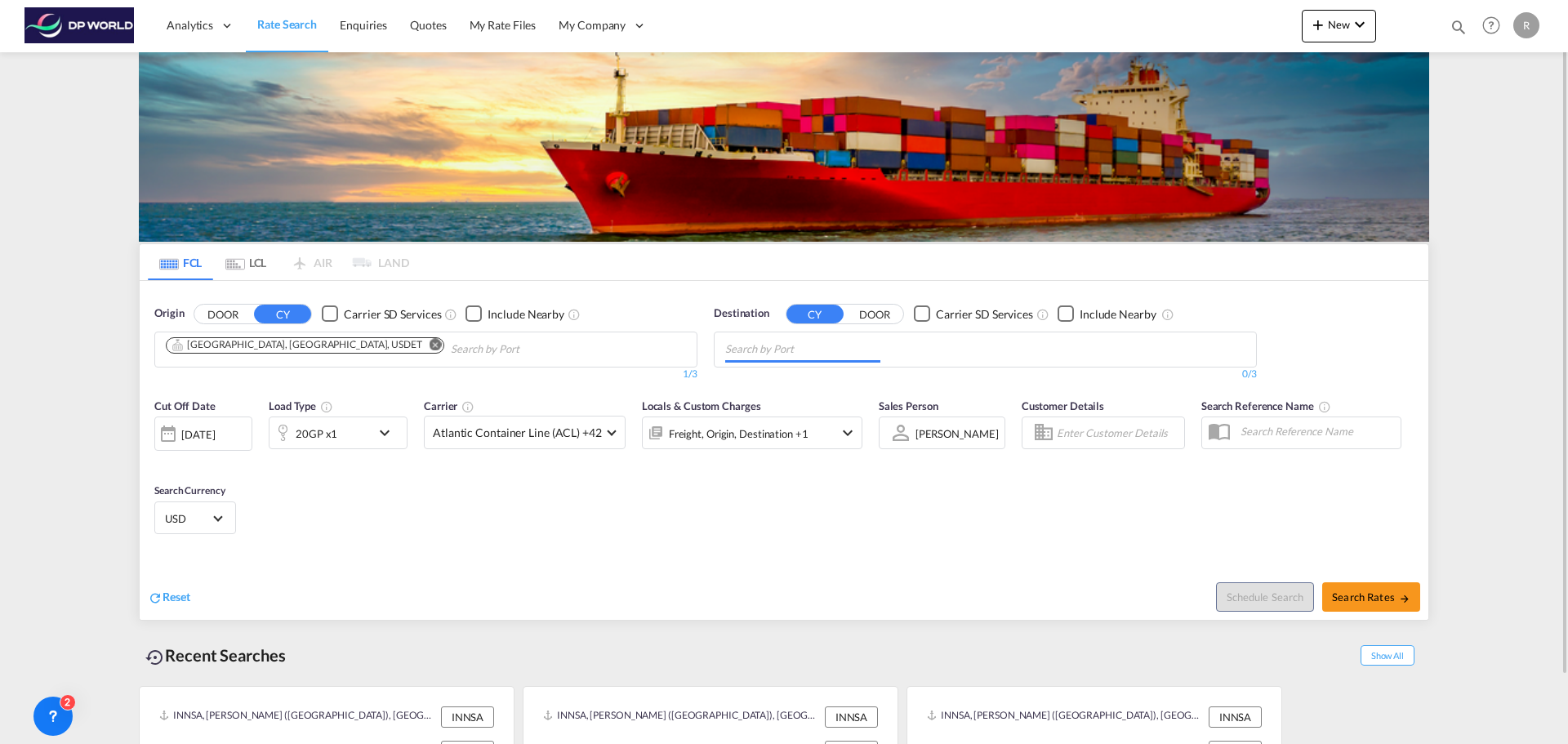
click at [959, 354] on md-chips at bounding box center [985, 349] width 541 height 34
type input "n"
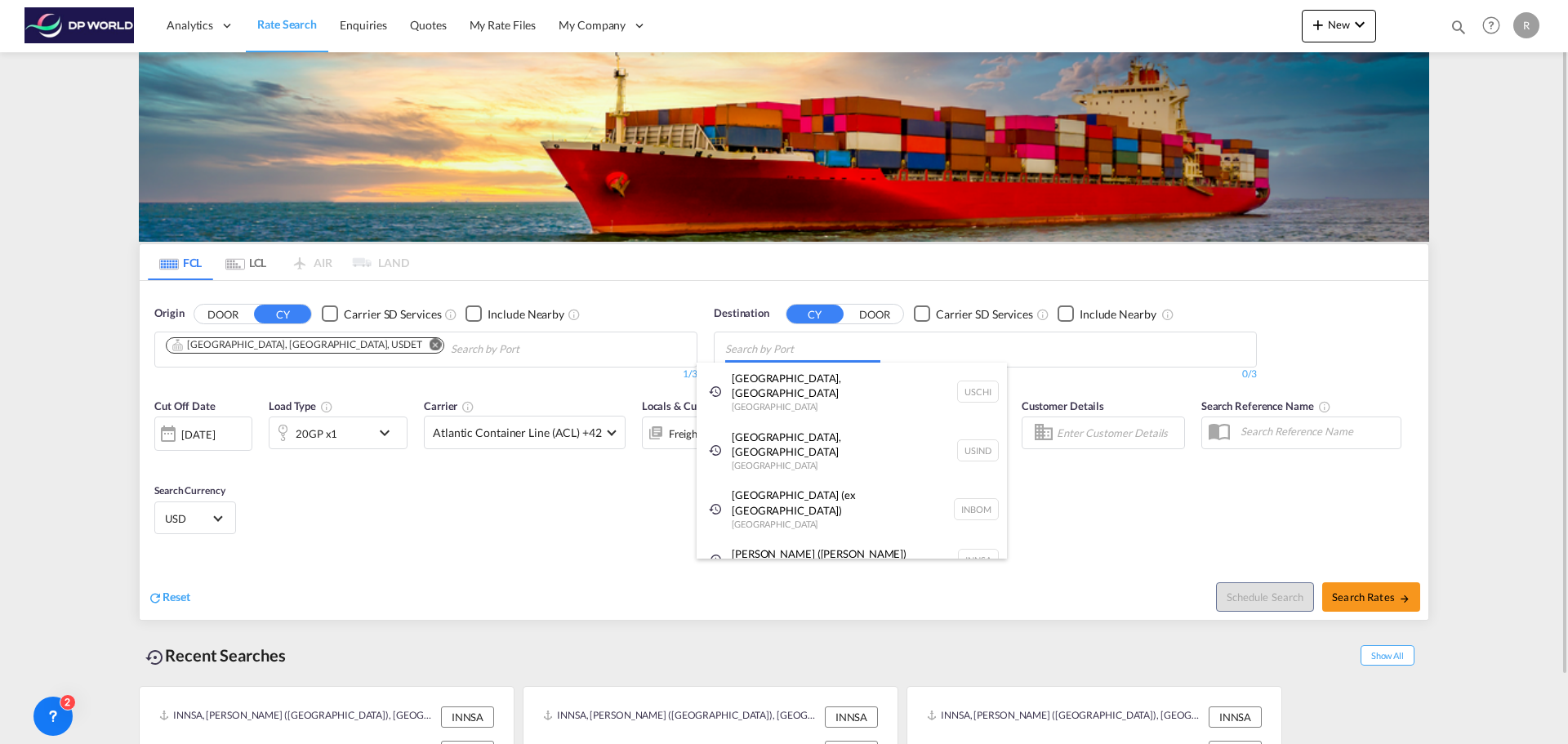
click at [1117, 357] on body "Analytics Dashboard Rate Search Enquiries Quotes My Rate Files My Company" at bounding box center [784, 372] width 1568 height 744
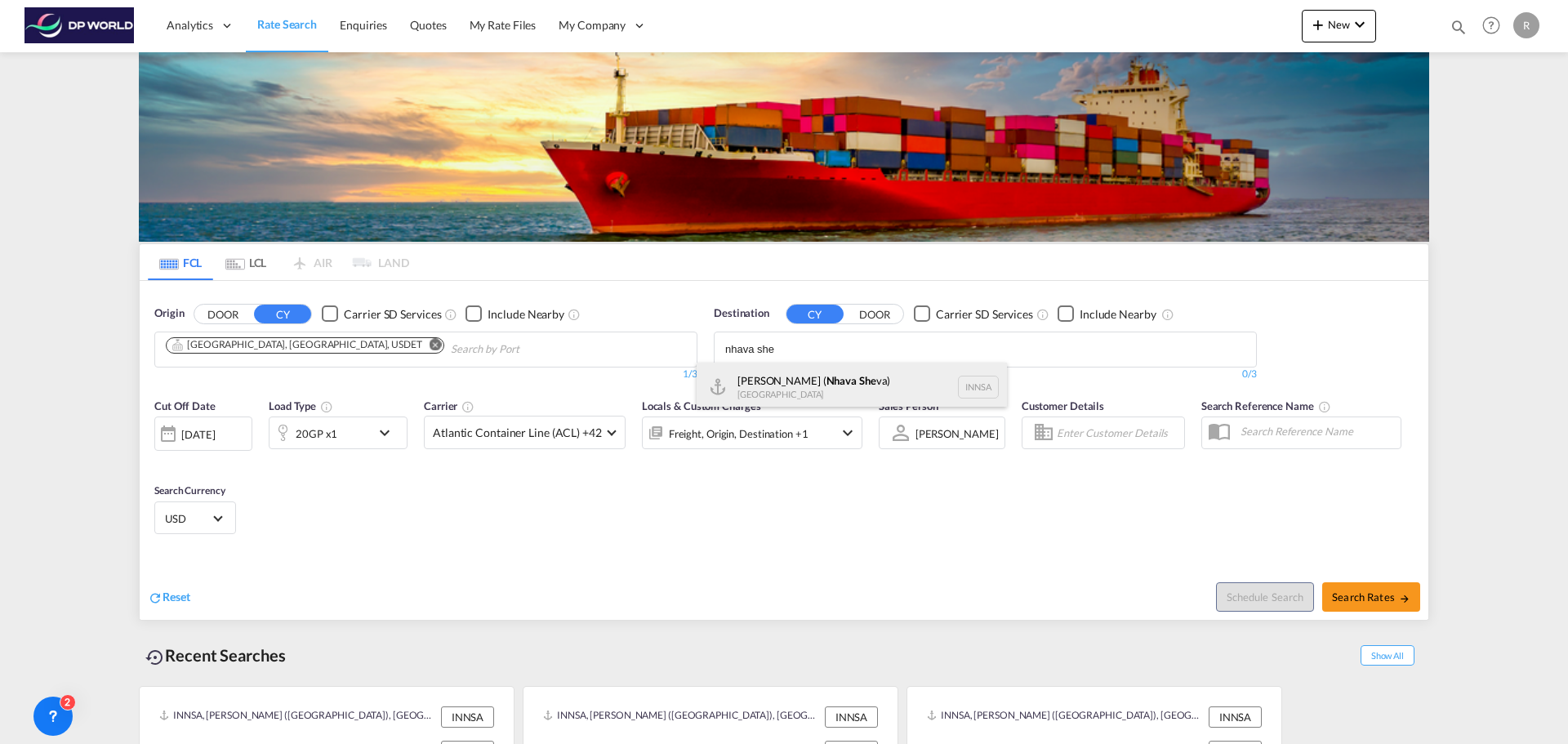
type input "nhava she"
click at [796, 377] on div "[PERSON_NAME] ( Nhava She va) [GEOGRAPHIC_DATA] [GEOGRAPHIC_DATA]" at bounding box center [851, 387] width 310 height 49
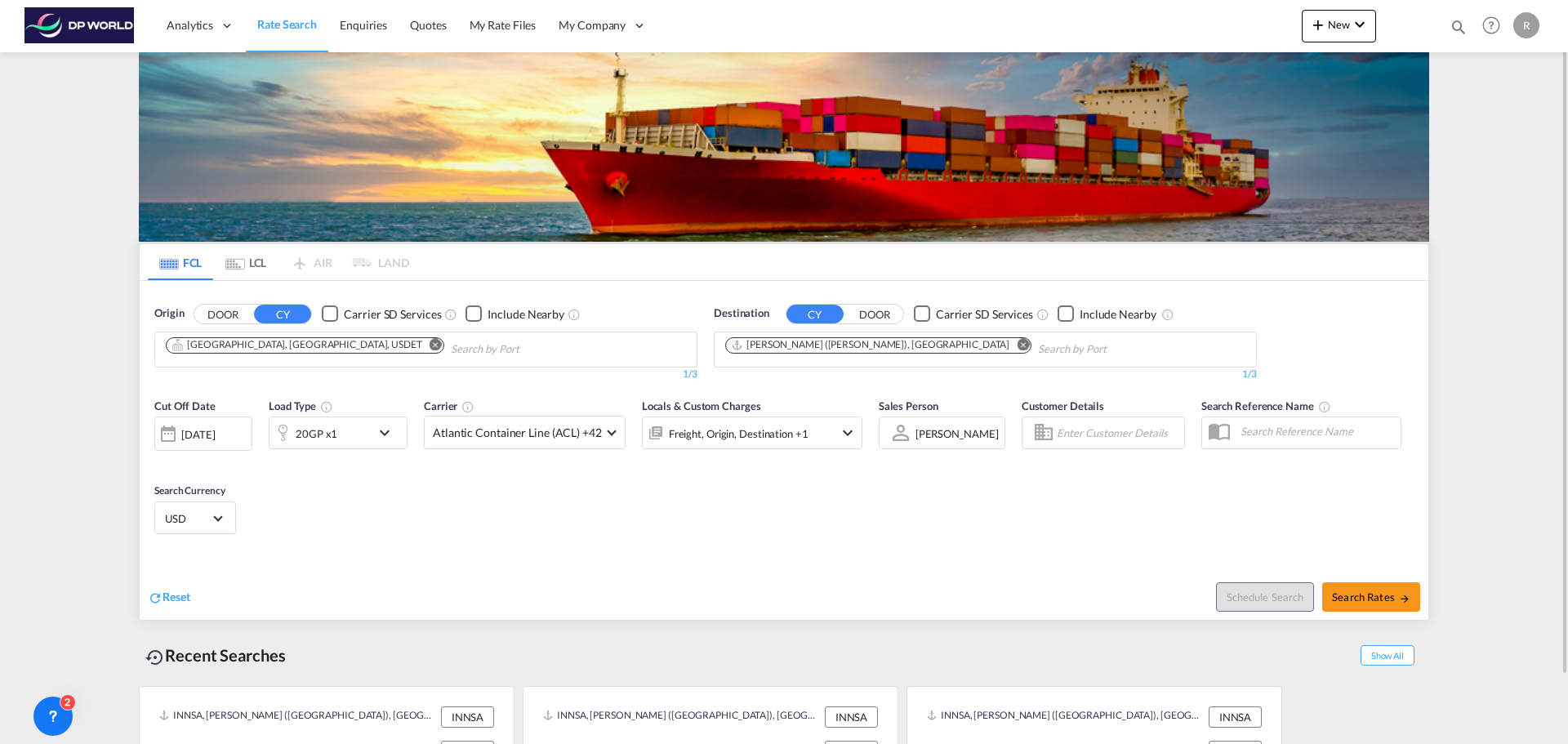
click at [215, 432] on div "[DATE]" at bounding box center [198, 435] width 34 height 15
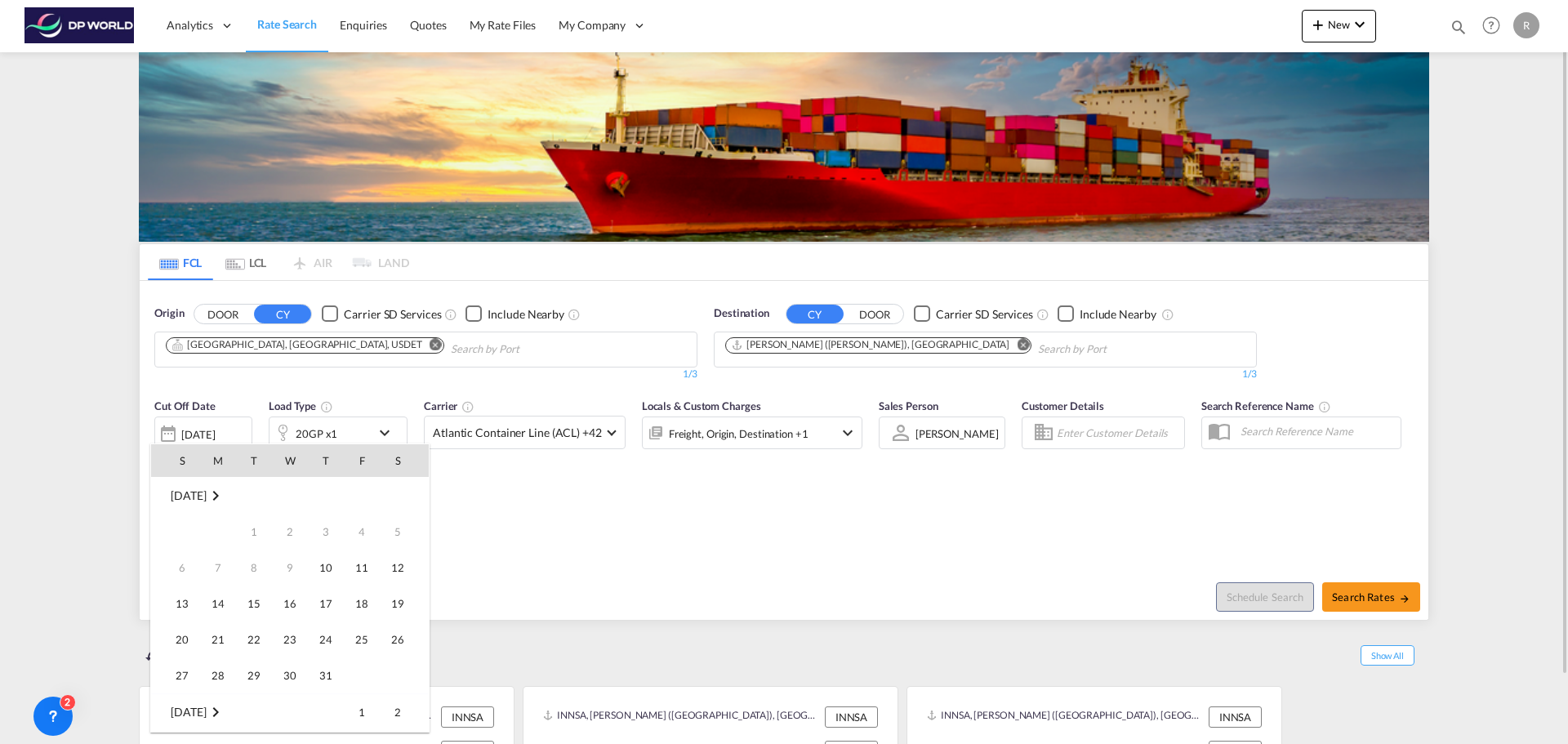
scroll to position [650, 0]
click at [263, 566] on span "14" at bounding box center [254, 568] width 33 height 33
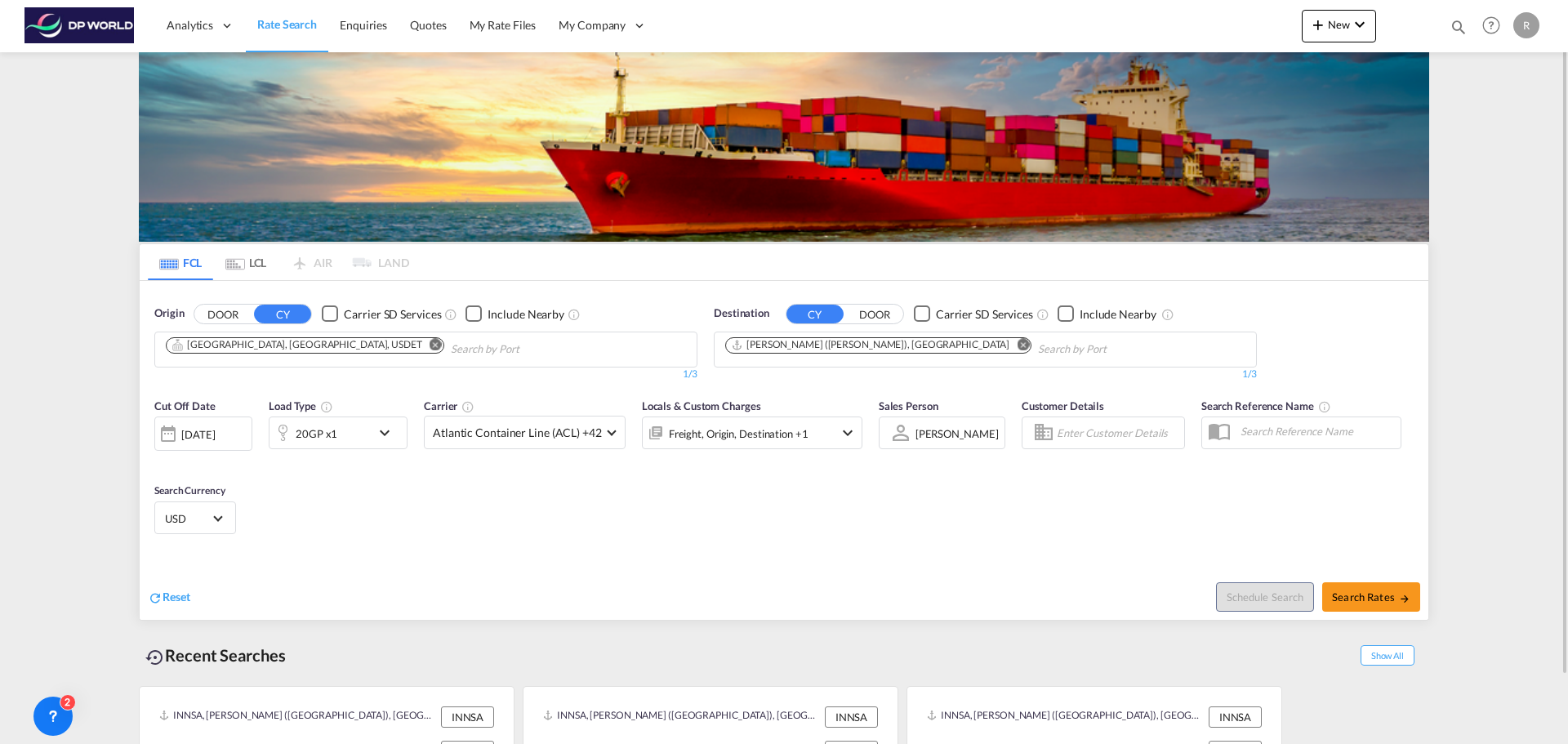
click at [380, 434] on md-icon "icon-chevron-down" at bounding box center [389, 433] width 28 height 20
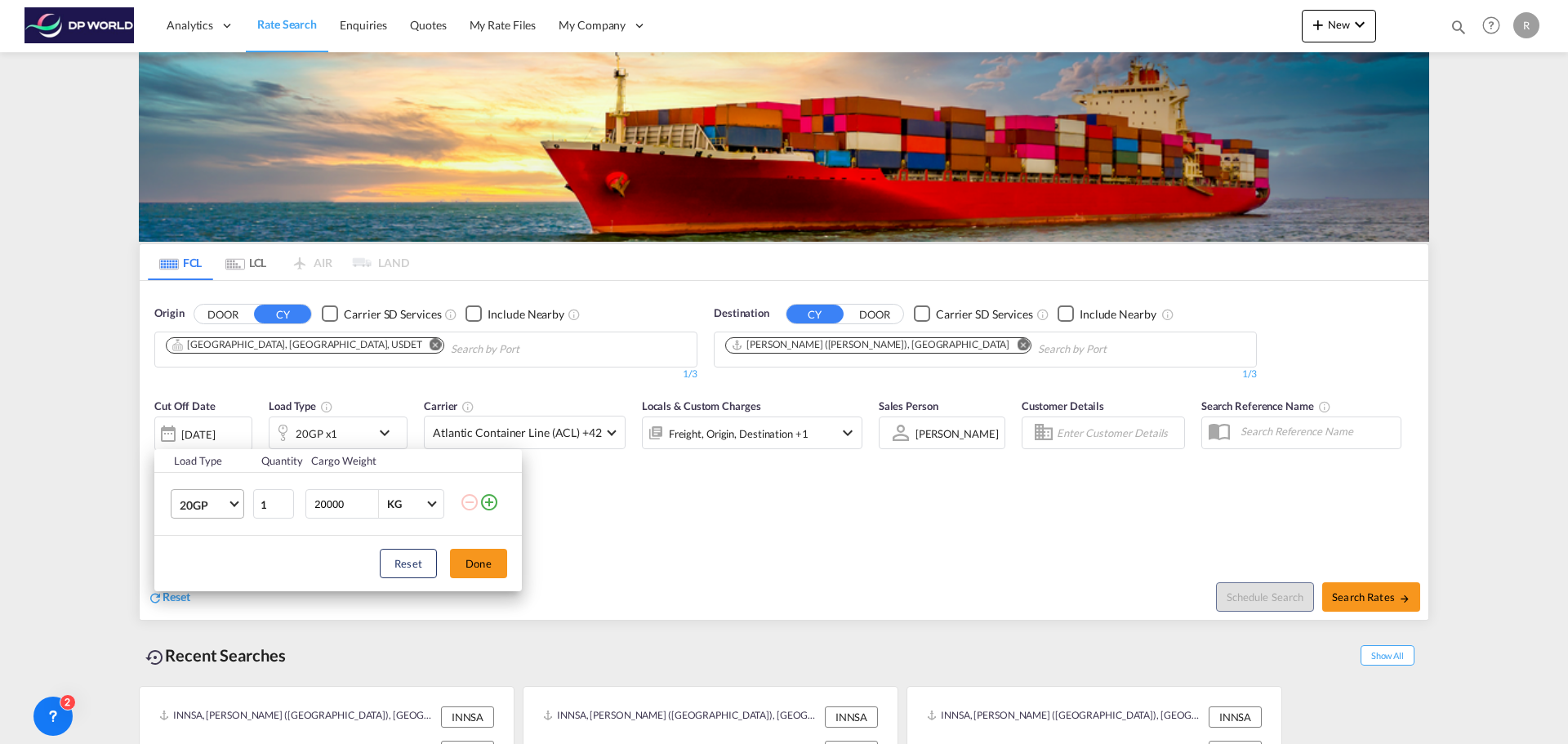
click at [213, 510] on span "20GP" at bounding box center [204, 506] width 47 height 16
click at [200, 547] on div "40GP" at bounding box center [194, 544] width 29 height 16
click at [478, 563] on button "Done" at bounding box center [478, 564] width 57 height 29
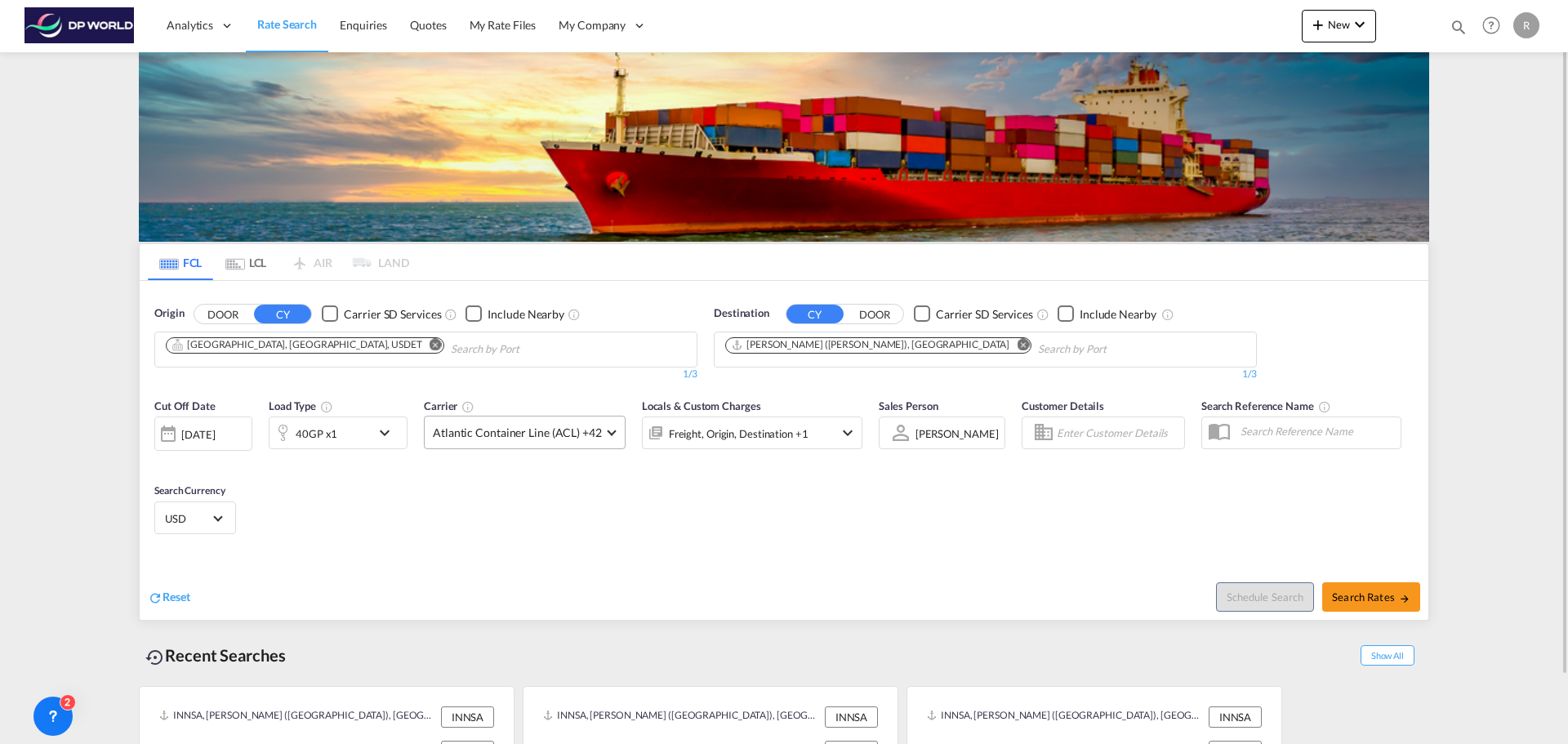
click at [589, 444] on md-select-value "Atlantic Container Line (ACL) +42" at bounding box center [524, 432] width 200 height 32
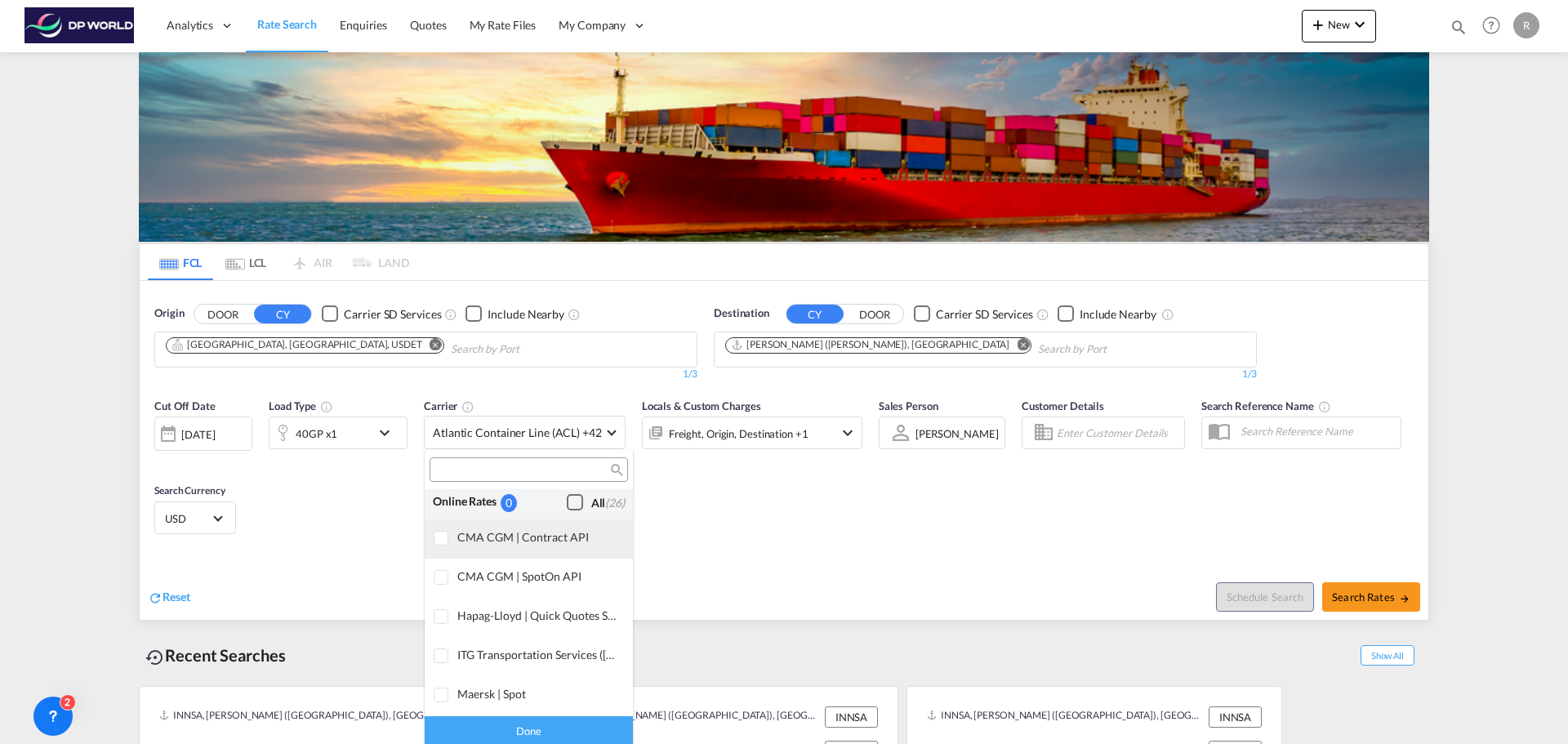
scroll to position [0, 0]
click at [591, 503] on div "All (26)" at bounding box center [608, 507] width 34 height 16
click at [787, 498] on md-backdrop at bounding box center [784, 372] width 1568 height 744
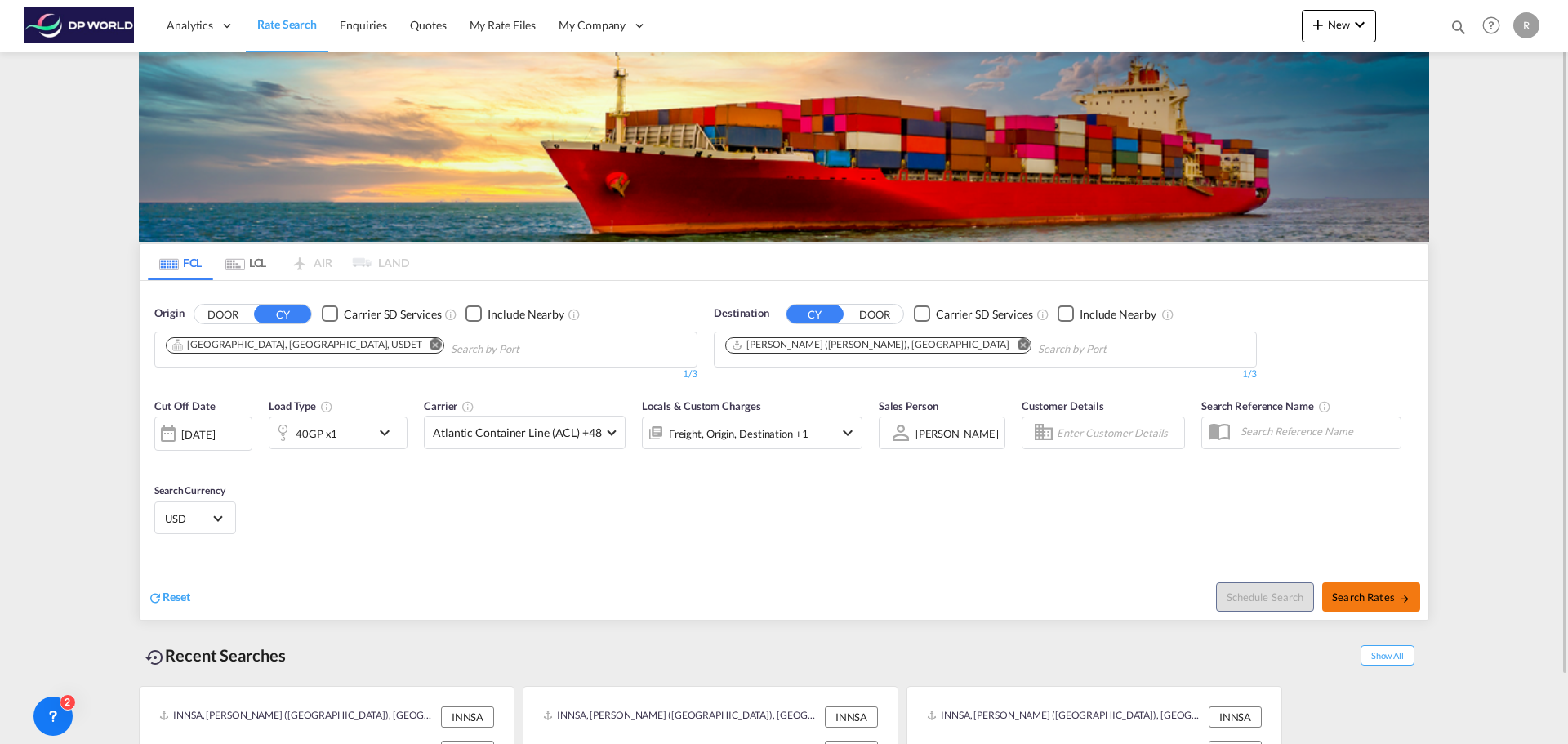
click at [1406, 589] on button "Search Rates" at bounding box center [1371, 597] width 98 height 29
type input "USDET to INNSA / [DATE]"
